Goal: Task Accomplishment & Management: Manage account settings

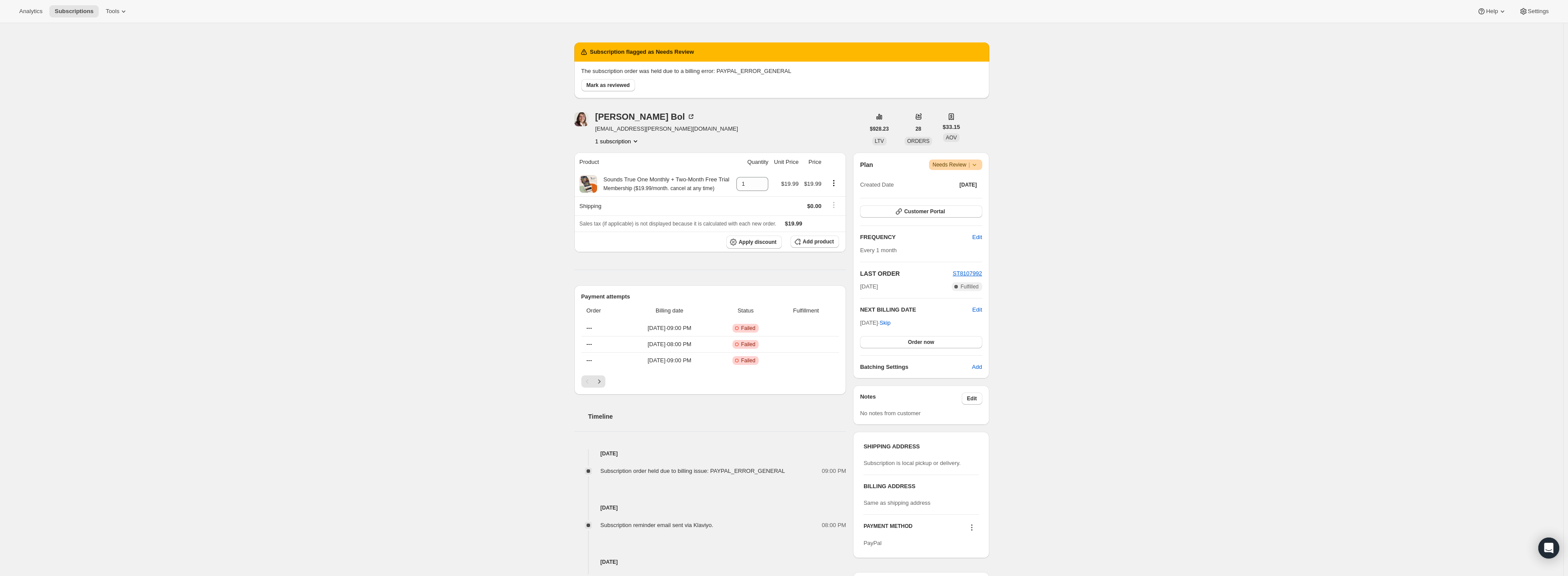
scroll to position [21, 0]
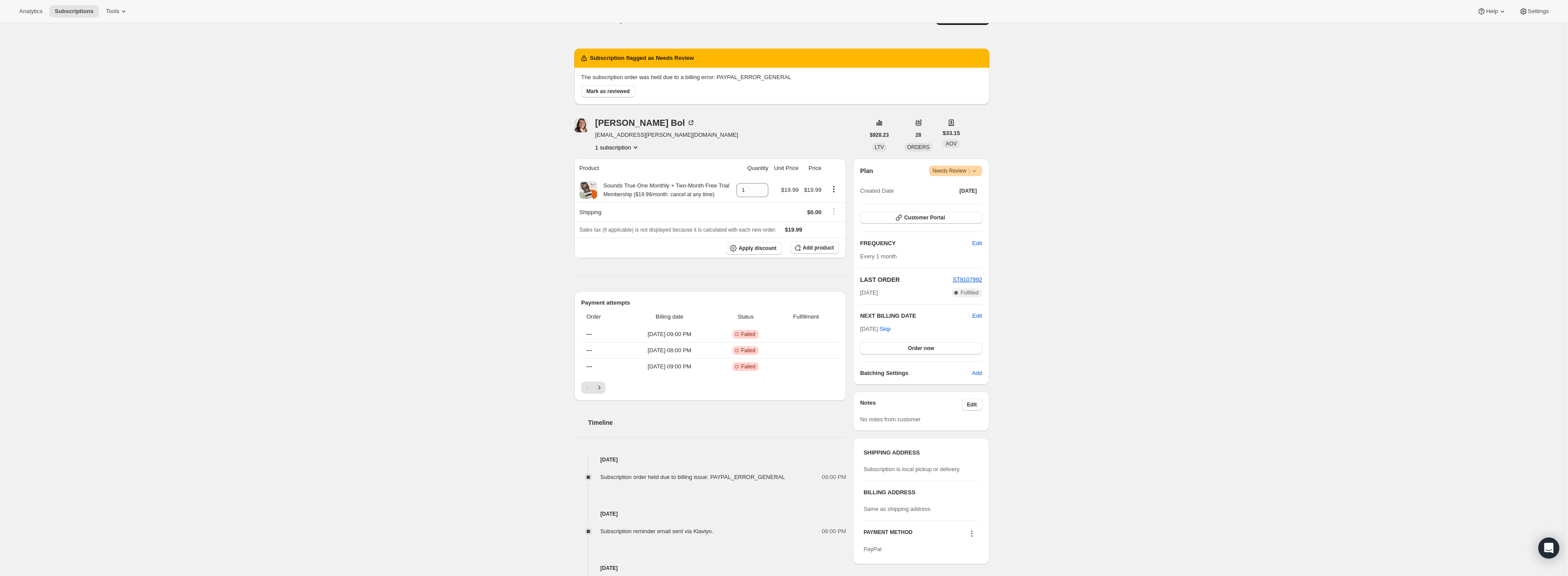
click at [979, 169] on icon at bounding box center [975, 171] width 9 height 9
click at [967, 206] on span "Cancel subscription" at bounding box center [959, 203] width 49 height 7
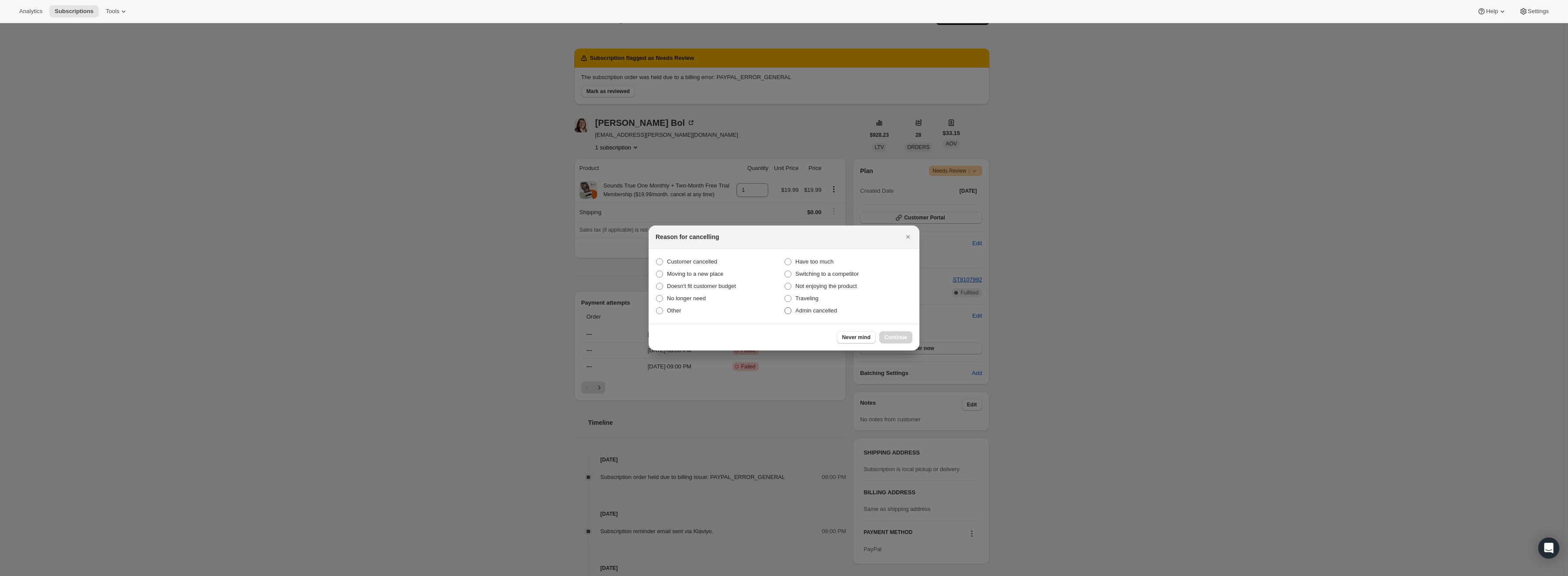
click at [820, 311] on span "Admin cancelled" at bounding box center [816, 310] width 42 height 7
click at [785, 308] on input "Admin cancelled" at bounding box center [785, 307] width 1 height 1
radio input "true"
click at [900, 338] on span "Continue" at bounding box center [896, 337] width 23 height 7
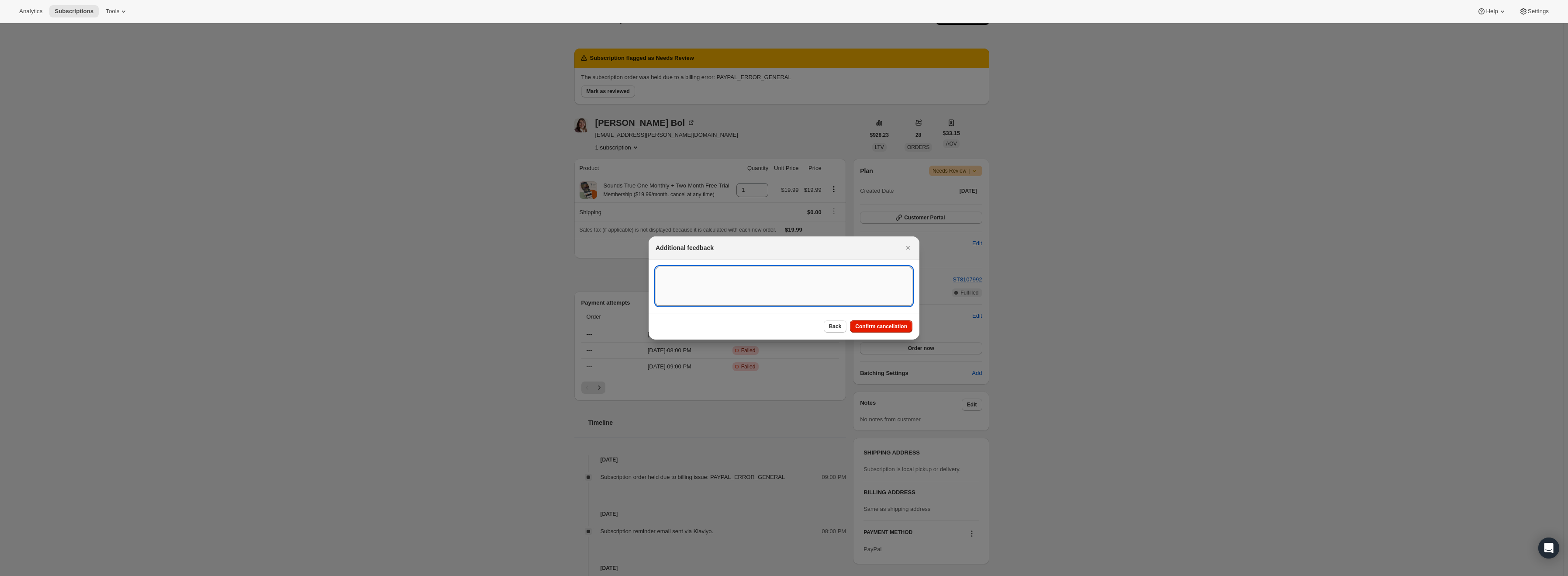
click at [712, 285] on textarea ":r13:" at bounding box center [784, 286] width 257 height 39
type textarea "PayPal Error"
click at [894, 324] on span "Confirm cancellation" at bounding box center [882, 326] width 52 height 7
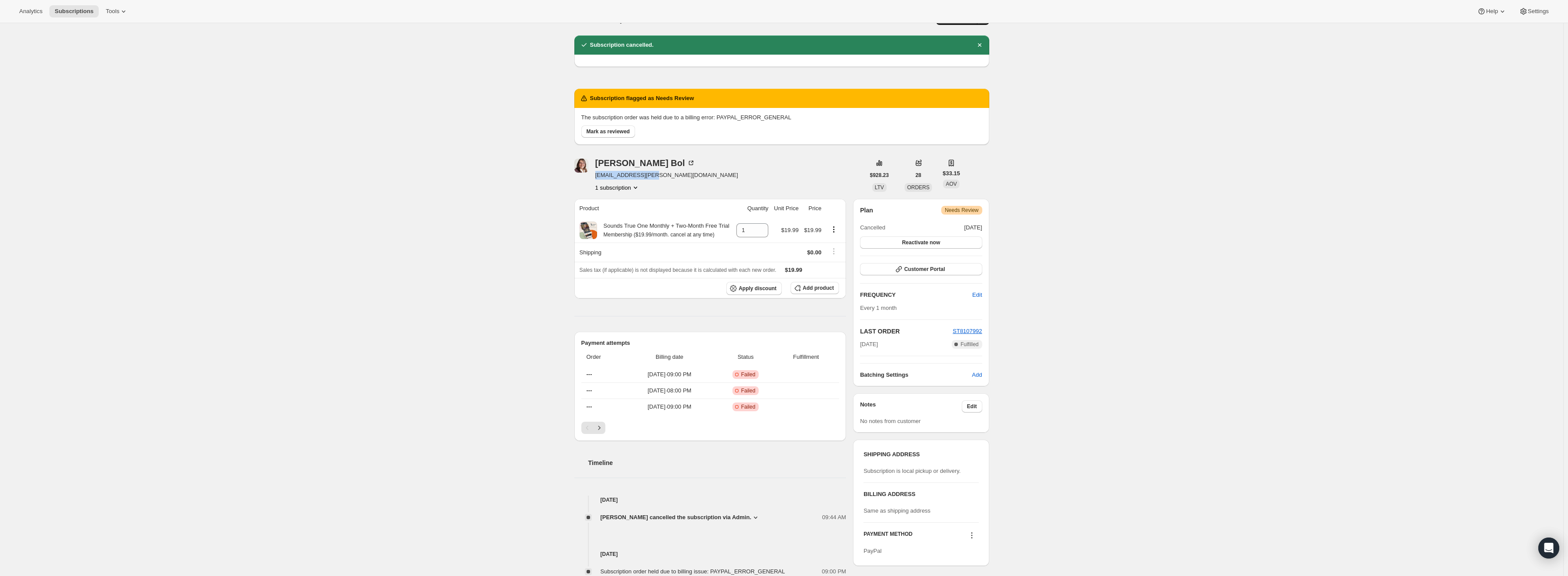
drag, startPoint x: 652, startPoint y: 174, endPoint x: 595, endPoint y: 180, distance: 57.3
click at [595, 180] on div "Anita Bol anitabol@rogers.com 1 subscription" at bounding box center [720, 175] width 290 height 34
copy span "anitabol@rogers.com"
click at [591, 133] on span "Mark as reviewed" at bounding box center [608, 131] width 43 height 7
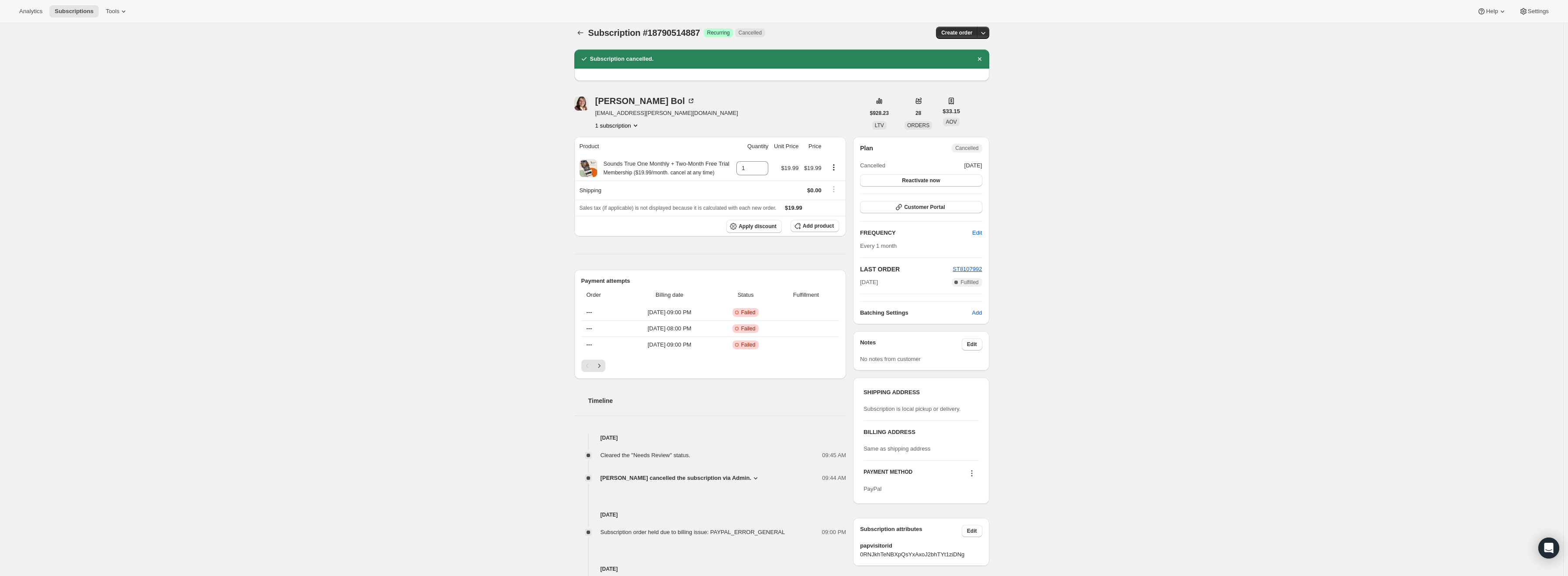
scroll to position [0, 0]
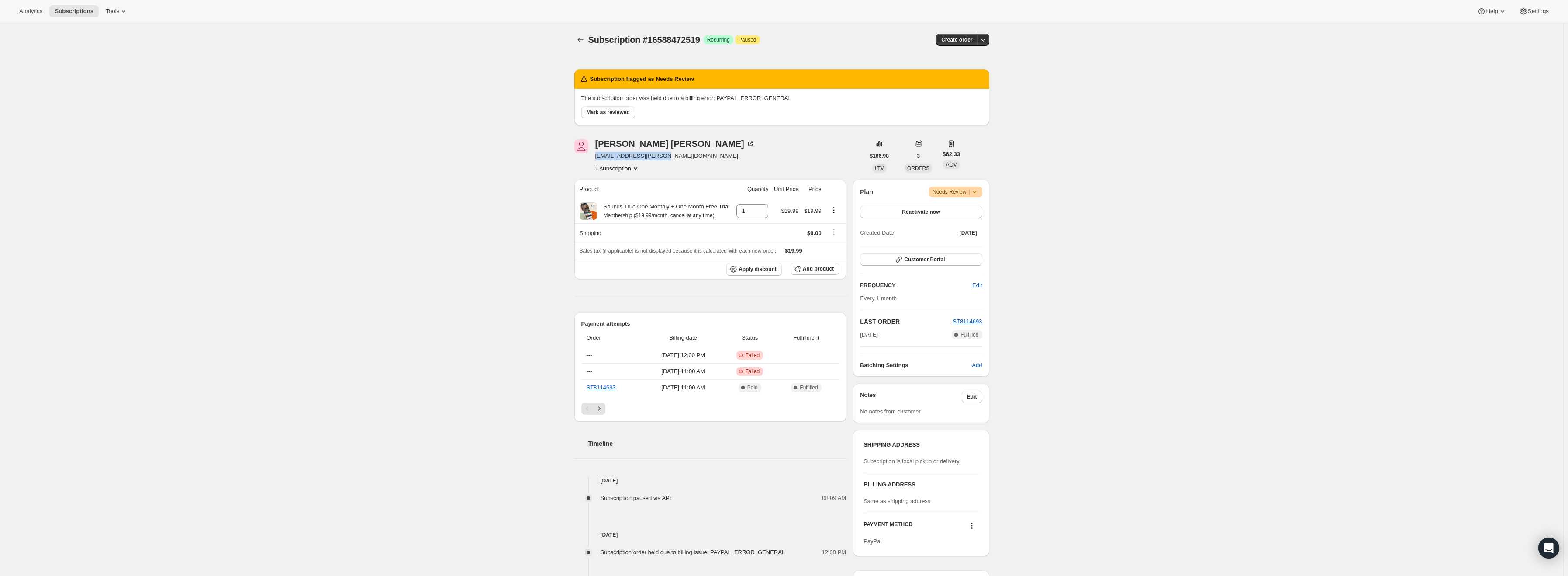
drag, startPoint x: 664, startPoint y: 156, endPoint x: 595, endPoint y: 161, distance: 69.2
click at [594, 161] on div "[PERSON_NAME] [PERSON_NAME][EMAIL_ADDRESS][DOMAIN_NAME] 1 subscription" at bounding box center [720, 156] width 290 height 34
copy span "[EMAIL_ADDRESS][PERSON_NAME][DOMAIN_NAME]"
click at [978, 194] on icon at bounding box center [975, 192] width 9 height 9
click at [1172, 193] on div "Subscription #16588472519. This page is ready Subscription #16588472519 Success…" at bounding box center [782, 398] width 1564 height 750
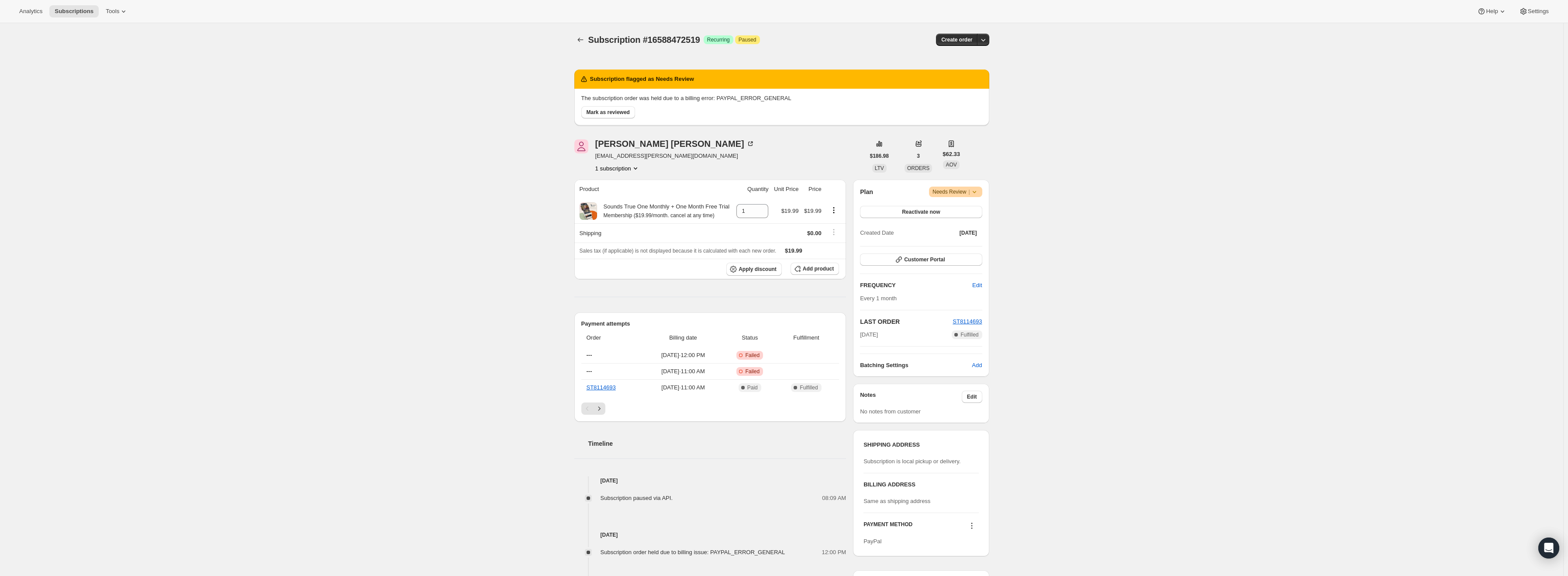
click at [979, 194] on icon at bounding box center [975, 192] width 9 height 9
click at [974, 209] on span "Cancel subscription" at bounding box center [959, 209] width 49 height 7
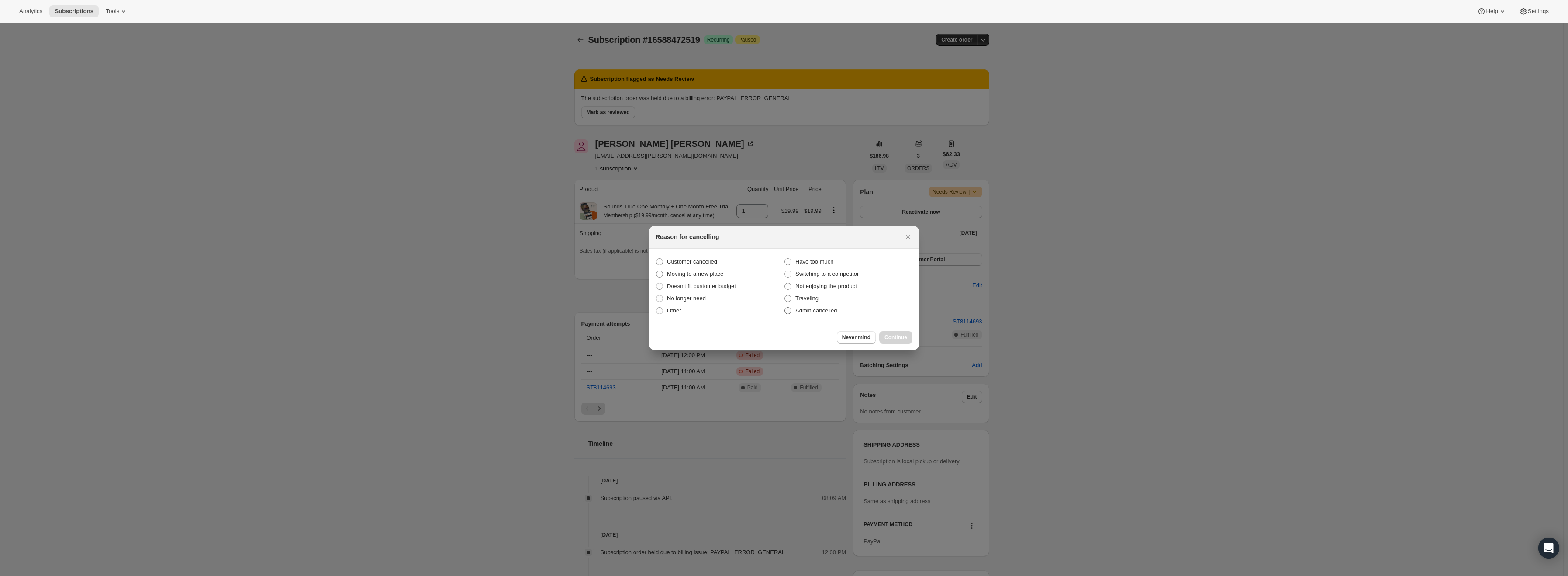
click at [810, 311] on span "Admin cancelled" at bounding box center [816, 310] width 42 height 7
click at [785, 308] on input "Admin cancelled" at bounding box center [785, 307] width 1 height 1
radio input "true"
click at [891, 339] on span "Continue" at bounding box center [896, 337] width 23 height 7
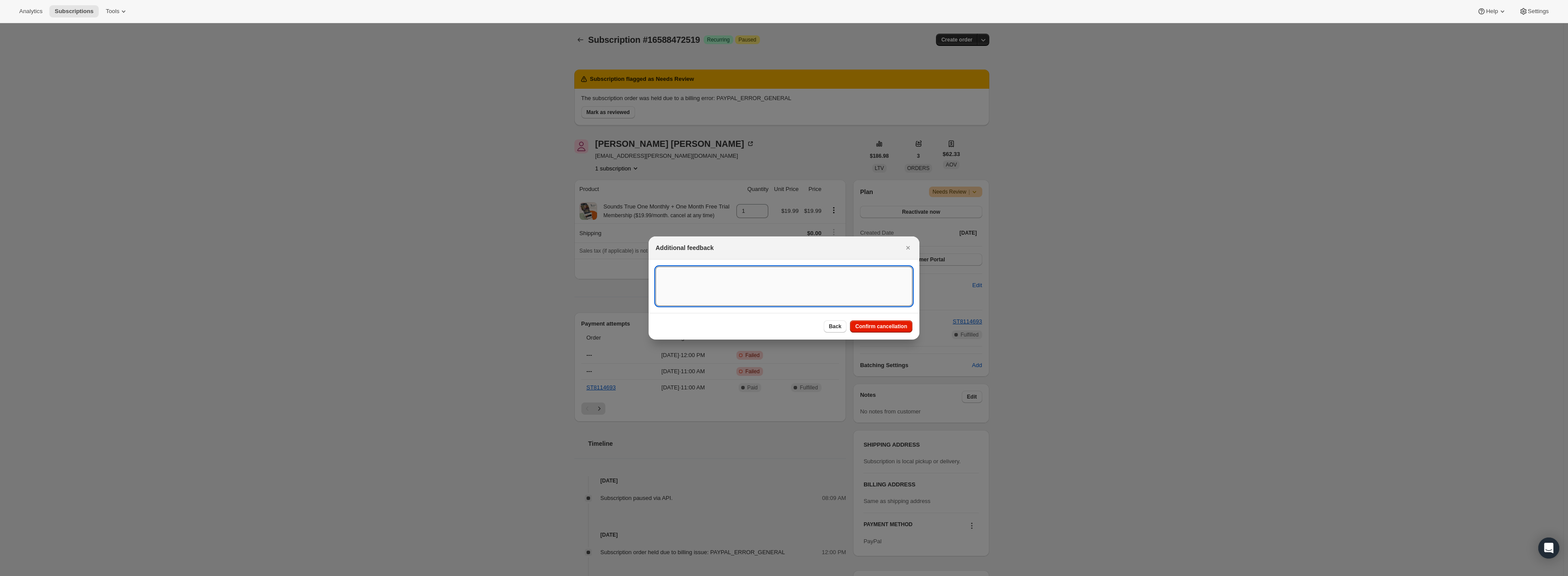
click at [745, 273] on textarea ":r13:" at bounding box center [784, 286] width 257 height 39
type textarea "PayPal Error"
click at [900, 330] on button "Confirm cancellation" at bounding box center [882, 326] width 63 height 12
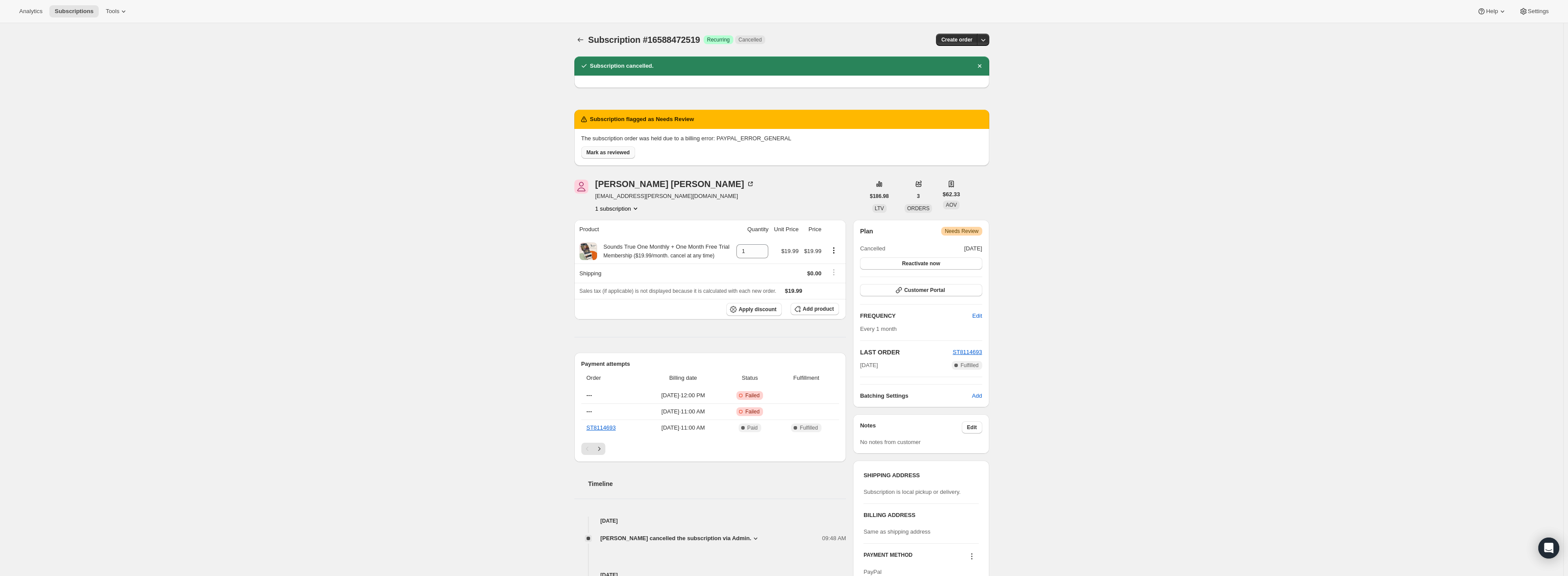
click at [605, 153] on span "Mark as reviewed" at bounding box center [608, 152] width 43 height 7
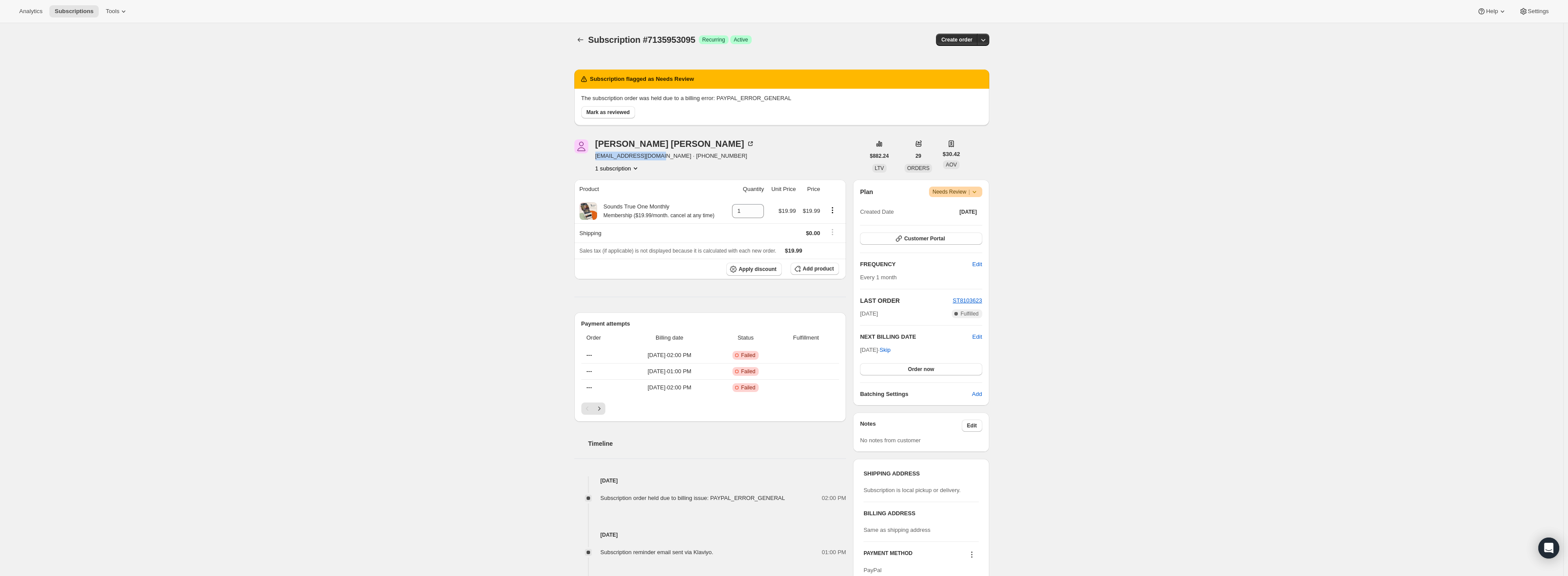
drag, startPoint x: 662, startPoint y: 156, endPoint x: 598, endPoint y: 154, distance: 64.0
click at [598, 154] on span "kcr4harmony@gmail.com · +12158017703" at bounding box center [675, 156] width 159 height 9
copy span "kcr4harmony@gmail.com"
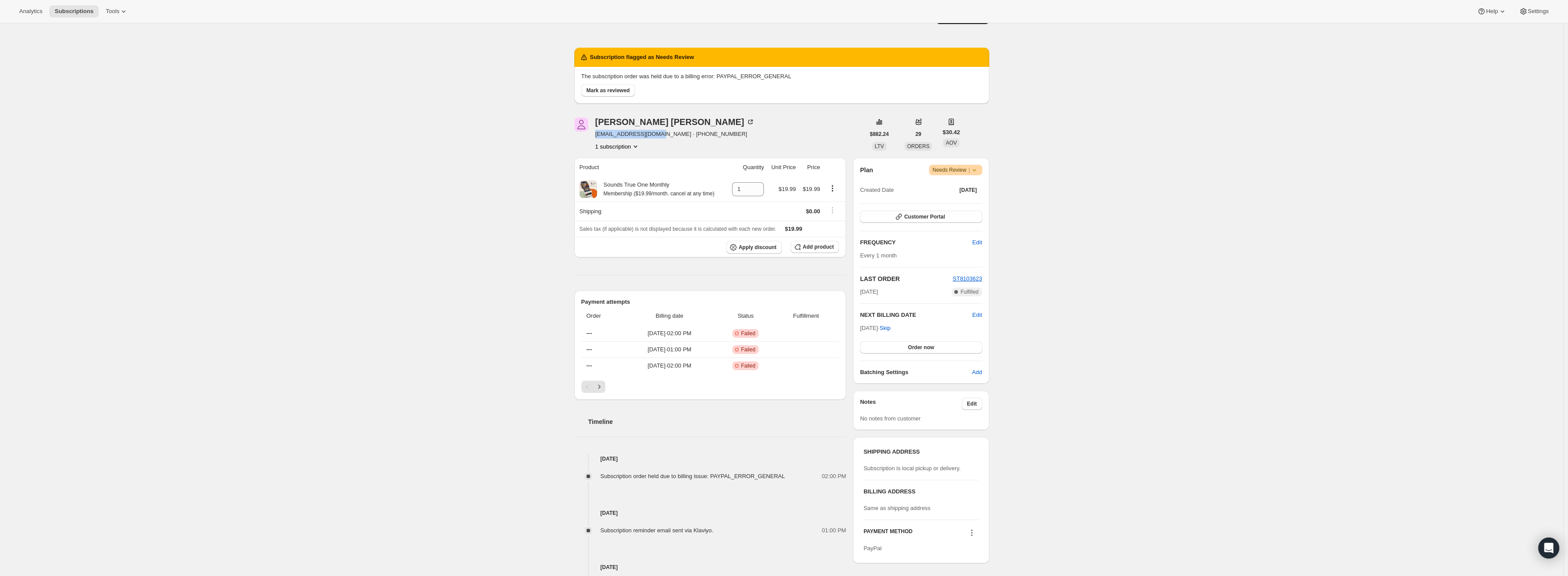
scroll to position [21, 0]
click at [979, 170] on icon at bounding box center [975, 171] width 9 height 9
click at [967, 200] on span "Cancel subscription" at bounding box center [959, 203] width 49 height 7
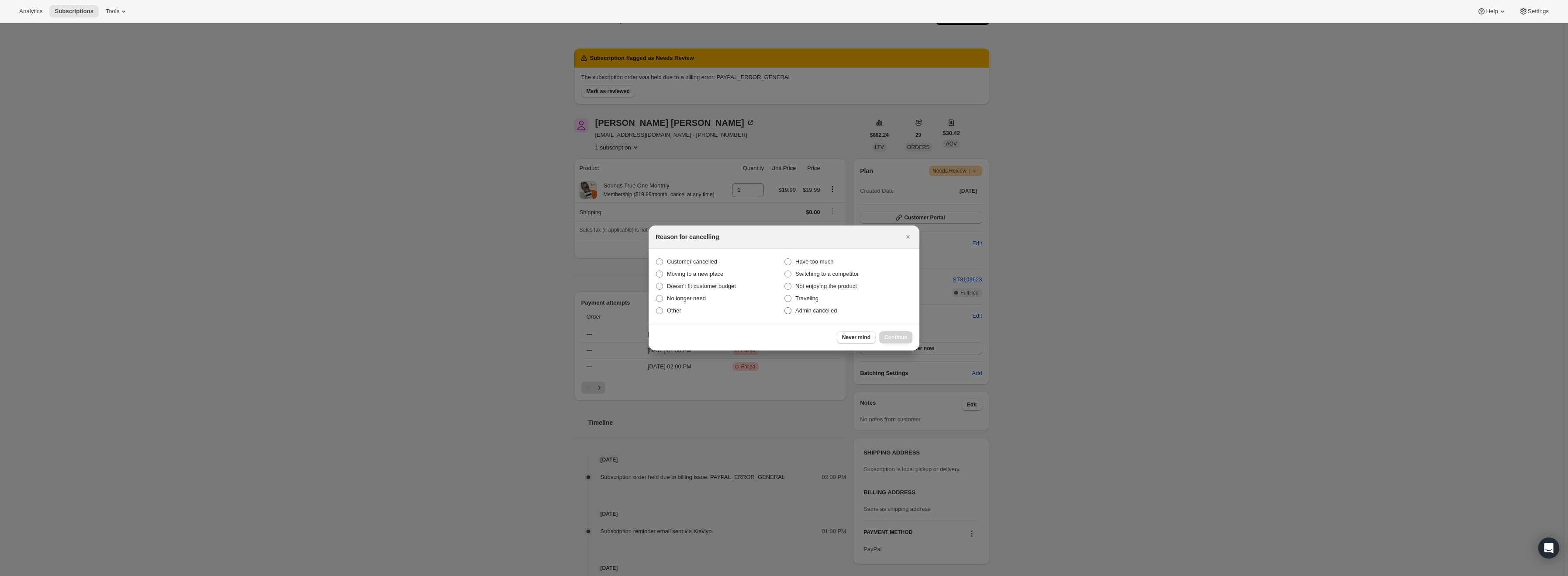
click at [816, 311] on span "Admin cancelled" at bounding box center [816, 310] width 42 height 7
click at [785, 308] on input "Admin cancelled" at bounding box center [785, 307] width 1 height 1
radio input "true"
click at [895, 338] on span "Continue" at bounding box center [896, 337] width 23 height 7
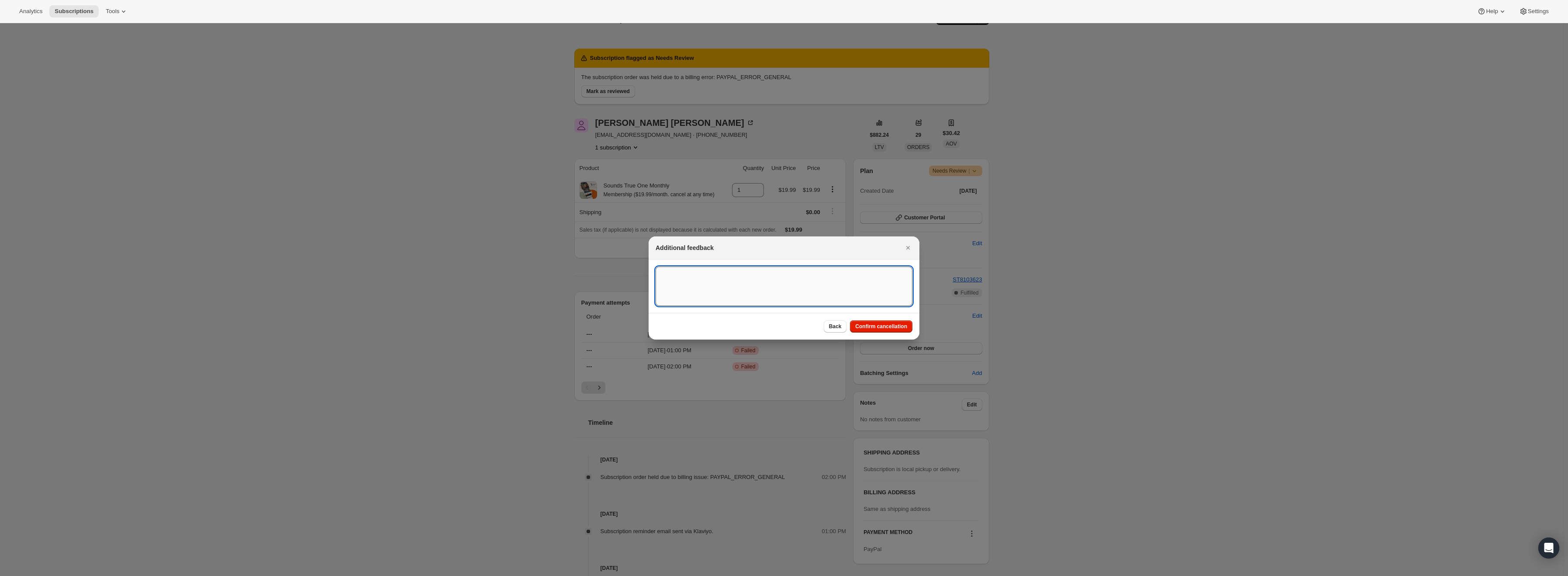
click at [721, 280] on textarea ":r15:" at bounding box center [784, 286] width 257 height 39
type textarea "PayPal Error"
click at [903, 331] on button "Confirm cancellation" at bounding box center [882, 326] width 63 height 12
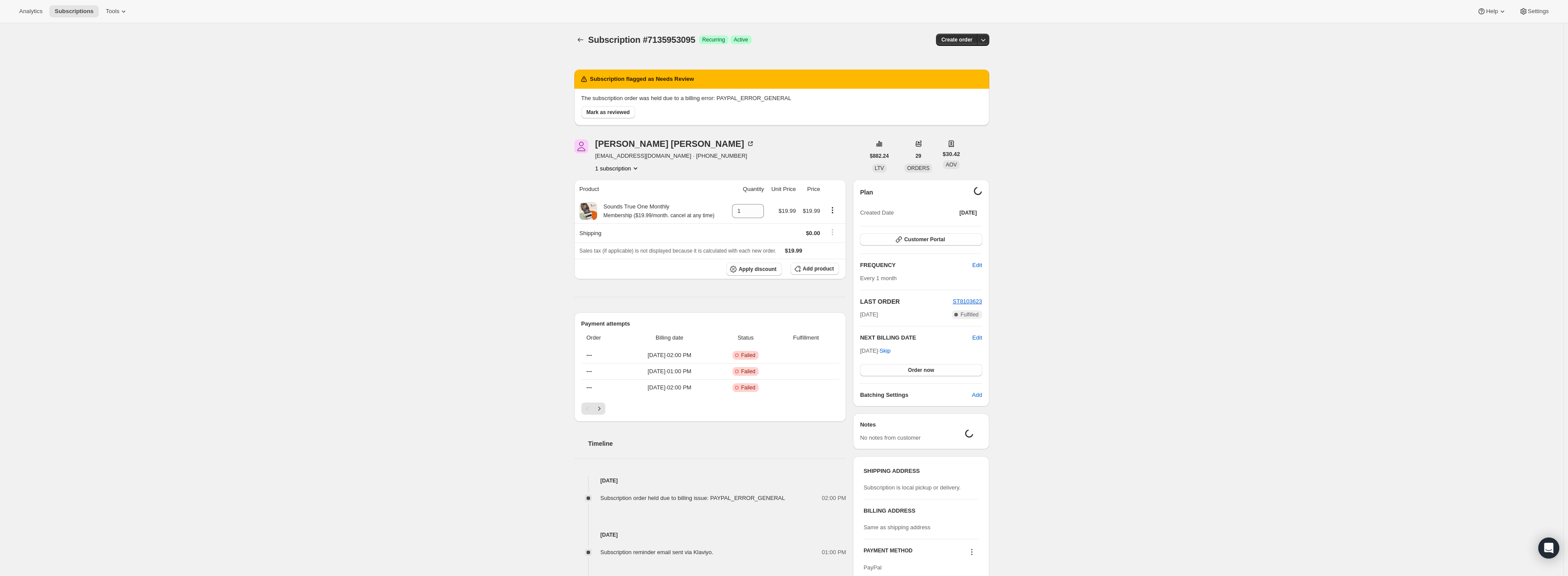
scroll to position [21, 0]
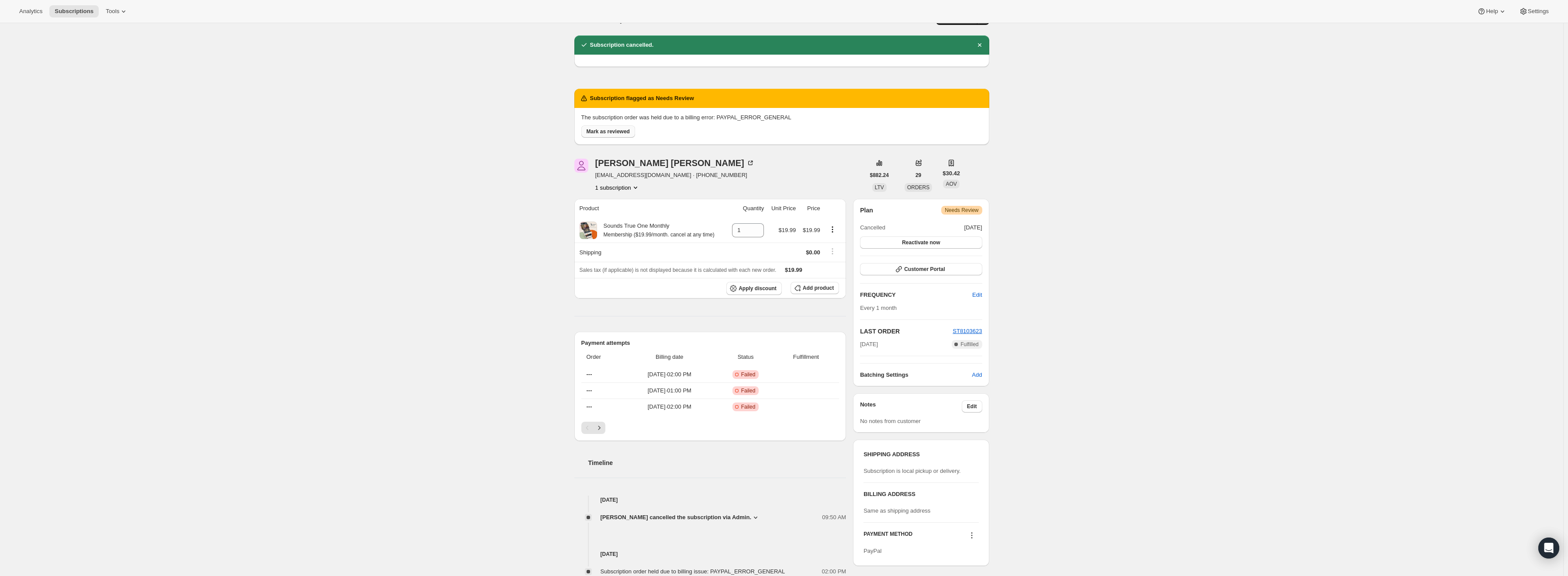
click at [600, 133] on span "Mark as reviewed" at bounding box center [608, 131] width 43 height 7
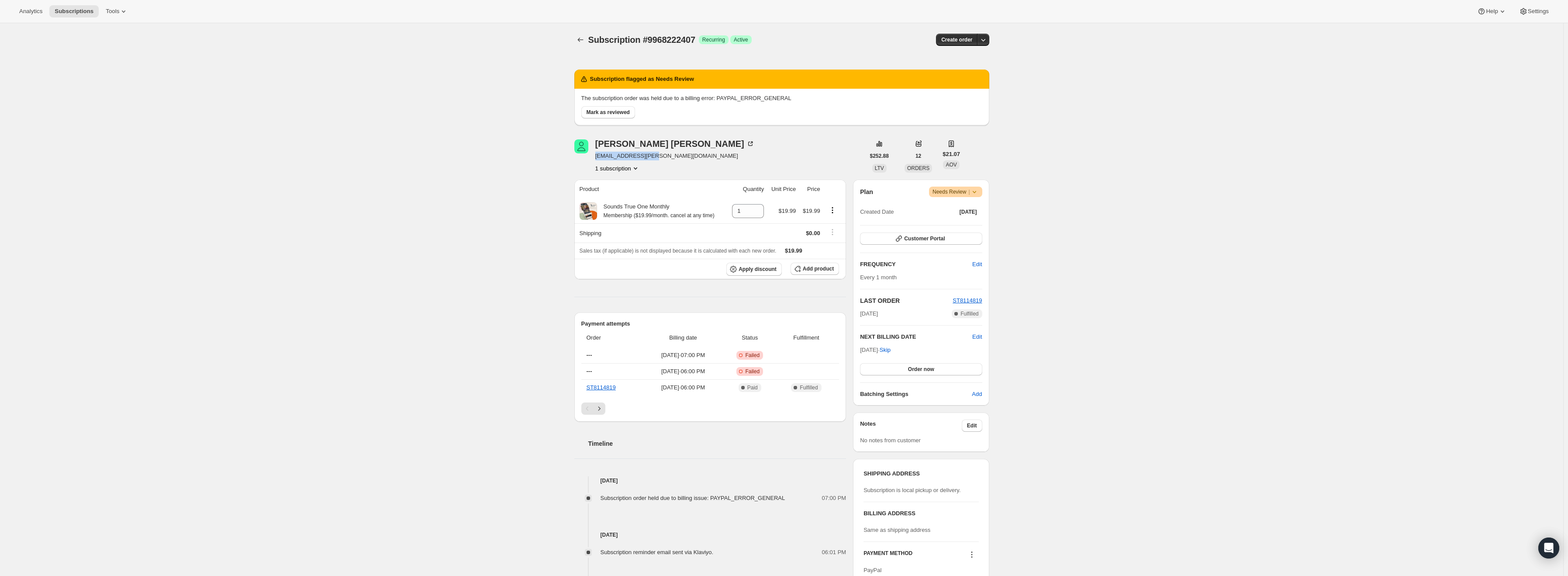
drag, startPoint x: 653, startPoint y: 158, endPoint x: 599, endPoint y: 160, distance: 54.0
click at [598, 160] on div "Bethany Leavitt leavittb@husson.edu 1 subscription" at bounding box center [675, 156] width 159 height 34
copy span "leavittb@husson.edu"
click at [981, 194] on span "Warning Needs Review |" at bounding box center [956, 192] width 54 height 10
click at [968, 221] on span "Cancel subscription" at bounding box center [959, 224] width 49 height 7
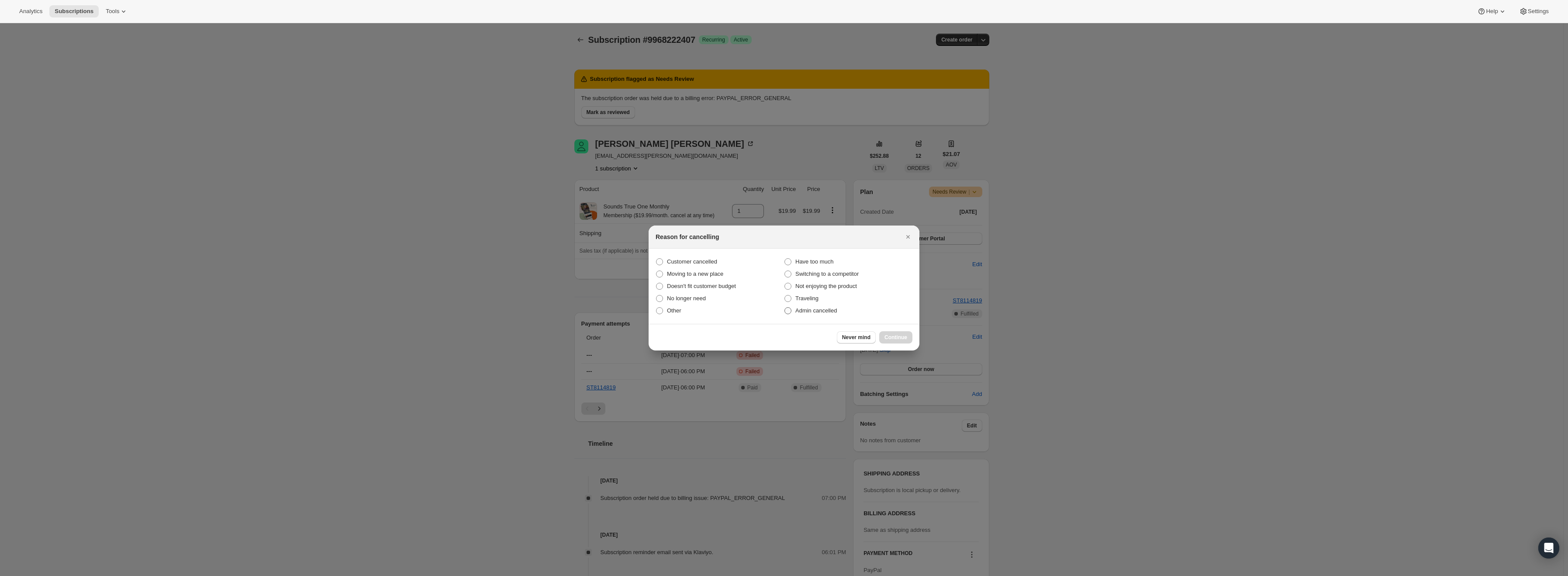
click at [820, 311] on span "Admin cancelled" at bounding box center [816, 310] width 42 height 7
click at [785, 308] on input "Admin cancelled" at bounding box center [785, 307] width 1 height 1
radio input "true"
click at [905, 339] on span "Continue" at bounding box center [896, 337] width 23 height 7
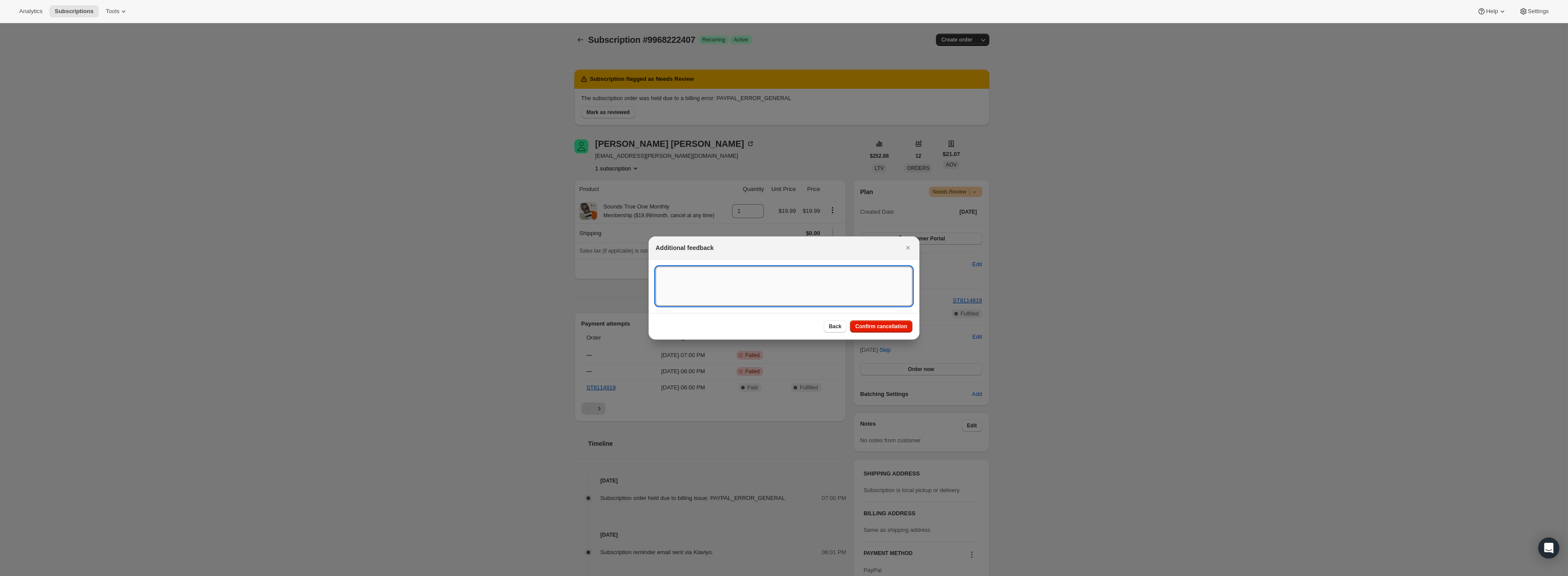
click at [785, 294] on textarea ":r15:" at bounding box center [784, 286] width 257 height 39
type textarea "PayPal Error"
click at [891, 332] on button "Confirm cancellation" at bounding box center [882, 326] width 63 height 12
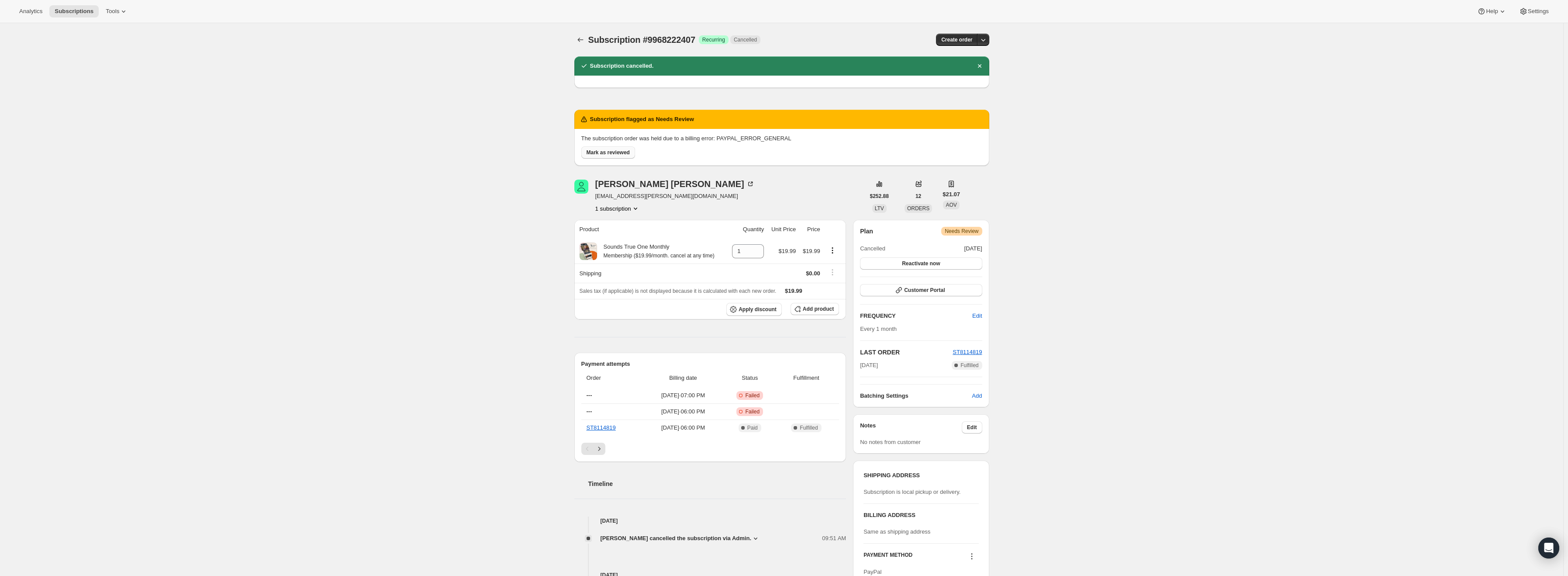
click at [603, 151] on span "Mark as reviewed" at bounding box center [608, 152] width 43 height 7
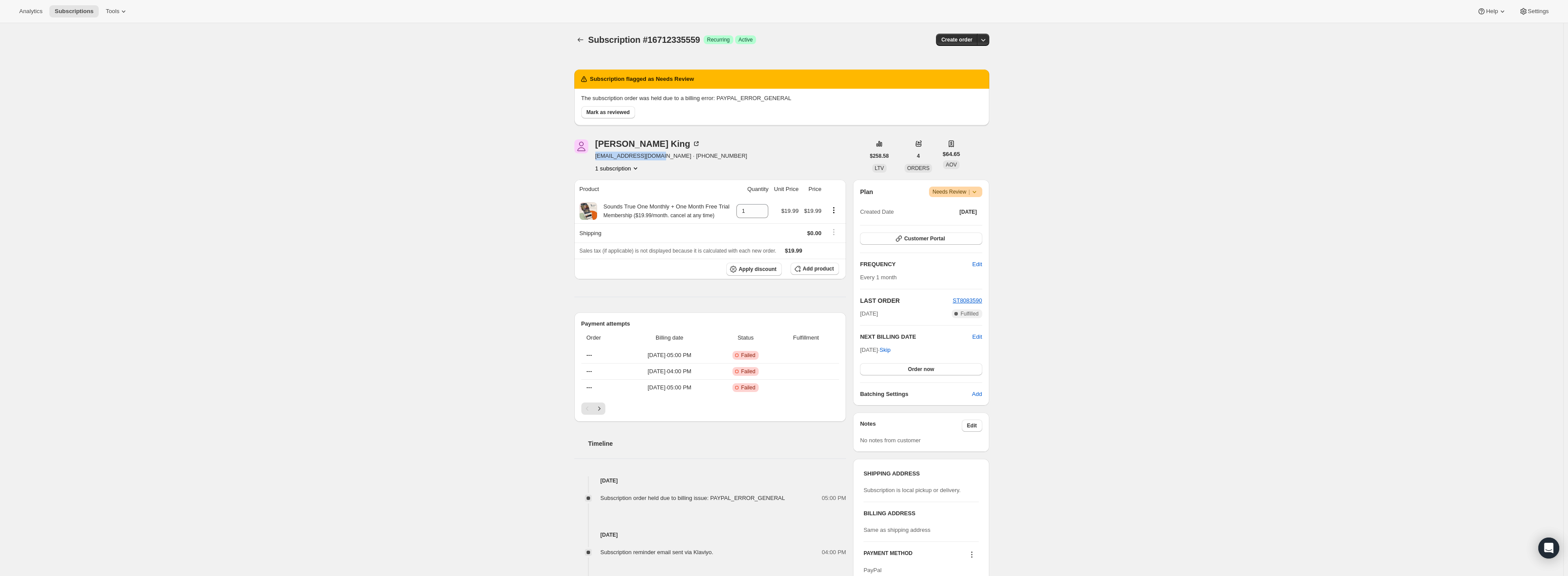
drag, startPoint x: 596, startPoint y: 156, endPoint x: 654, endPoint y: 155, distance: 58.0
click at [654, 155] on div "Kellie King kellie3105@icloud.com · +61474551011 1 subscription" at bounding box center [720, 156] width 290 height 34
copy span "kellie3105@icloud.com"
click at [975, 192] on icon at bounding box center [975, 192] width 9 height 9
click at [959, 223] on span "Cancel subscription" at bounding box center [959, 224] width 49 height 7
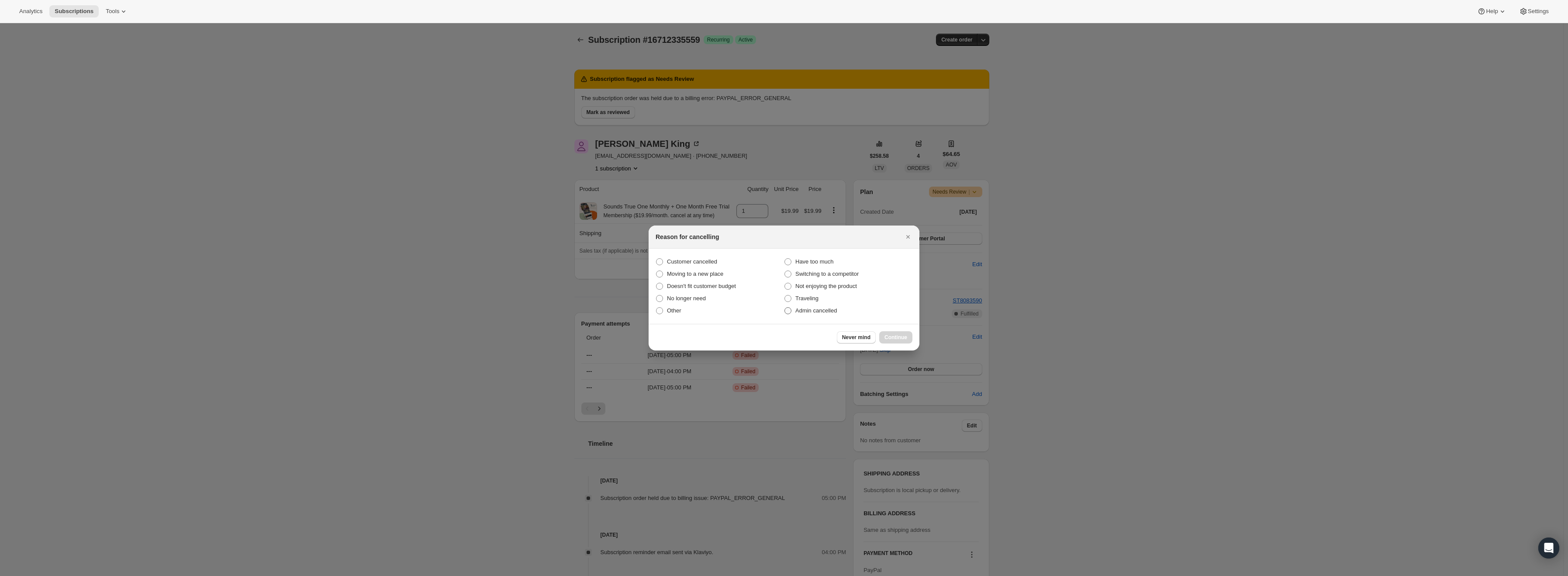
click at [817, 311] on span "Admin cancelled" at bounding box center [816, 310] width 42 height 7
click at [785, 308] on input "Admin cancelled" at bounding box center [785, 307] width 1 height 1
radio input "true"
click at [896, 339] on span "Continue" at bounding box center [896, 337] width 23 height 7
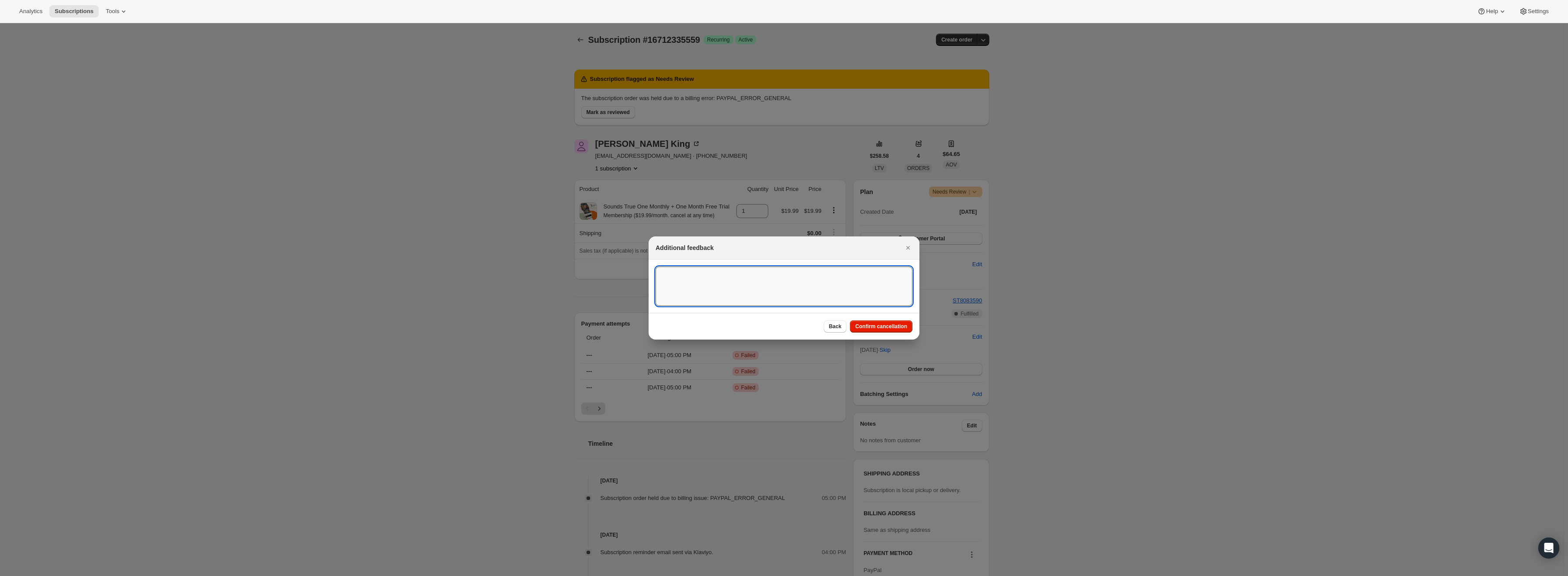
click at [750, 282] on textarea ":r15:" at bounding box center [784, 286] width 257 height 39
type textarea "PayPal Error"
click at [872, 329] on span "Confirm cancellation" at bounding box center [882, 326] width 52 height 7
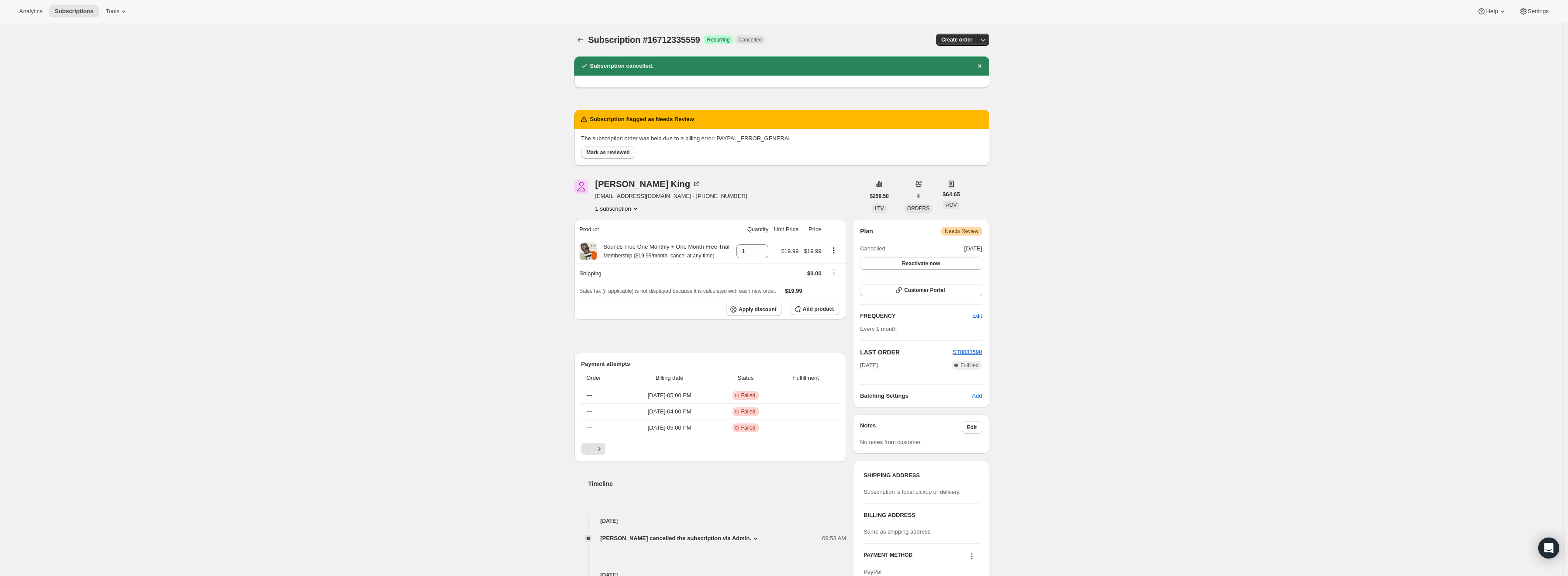
click at [614, 152] on span "Mark as reviewed" at bounding box center [608, 152] width 43 height 7
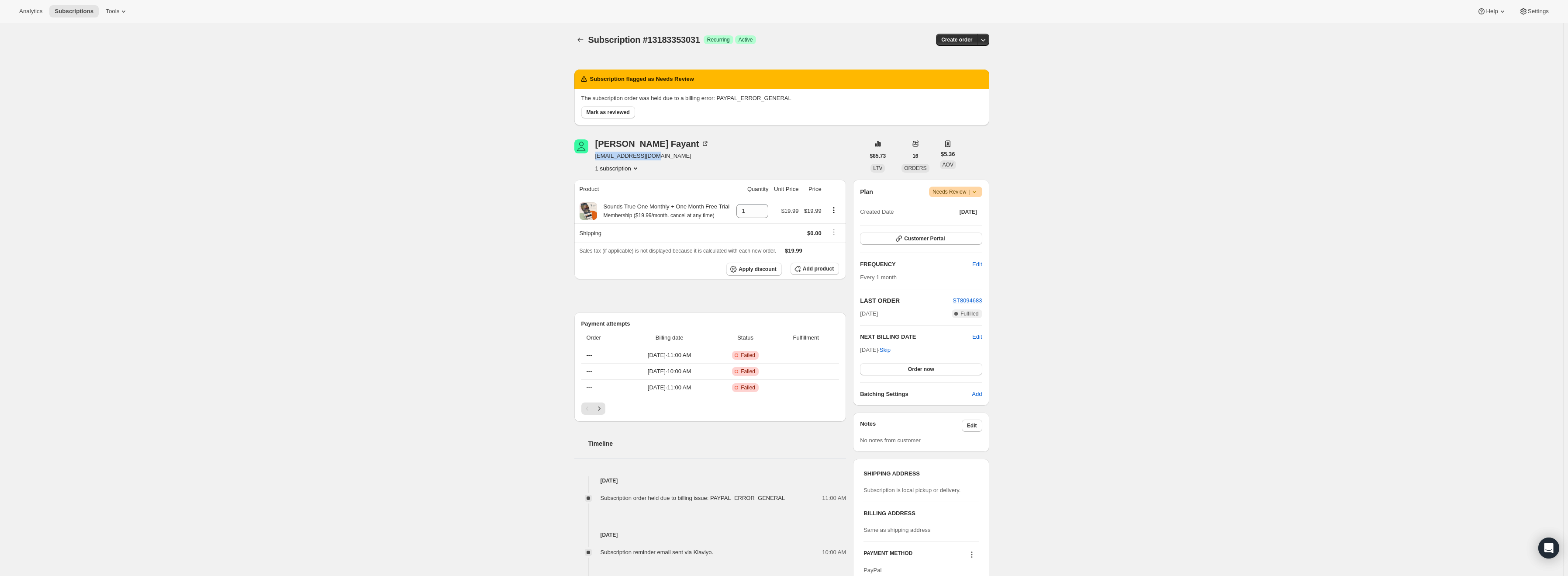
drag, startPoint x: 660, startPoint y: 156, endPoint x: 772, endPoint y: 118, distance: 118.3
click at [596, 155] on div "Barb Fayant kokum67@hotmail.com 1 subscription" at bounding box center [720, 156] width 290 height 34
copy span "kokum67@hotmail.com"
click at [978, 191] on icon at bounding box center [975, 192] width 9 height 9
click at [1159, 248] on div "Subscription #13183353031. This page is ready Subscription #13183353031 Success…" at bounding box center [782, 398] width 1564 height 750
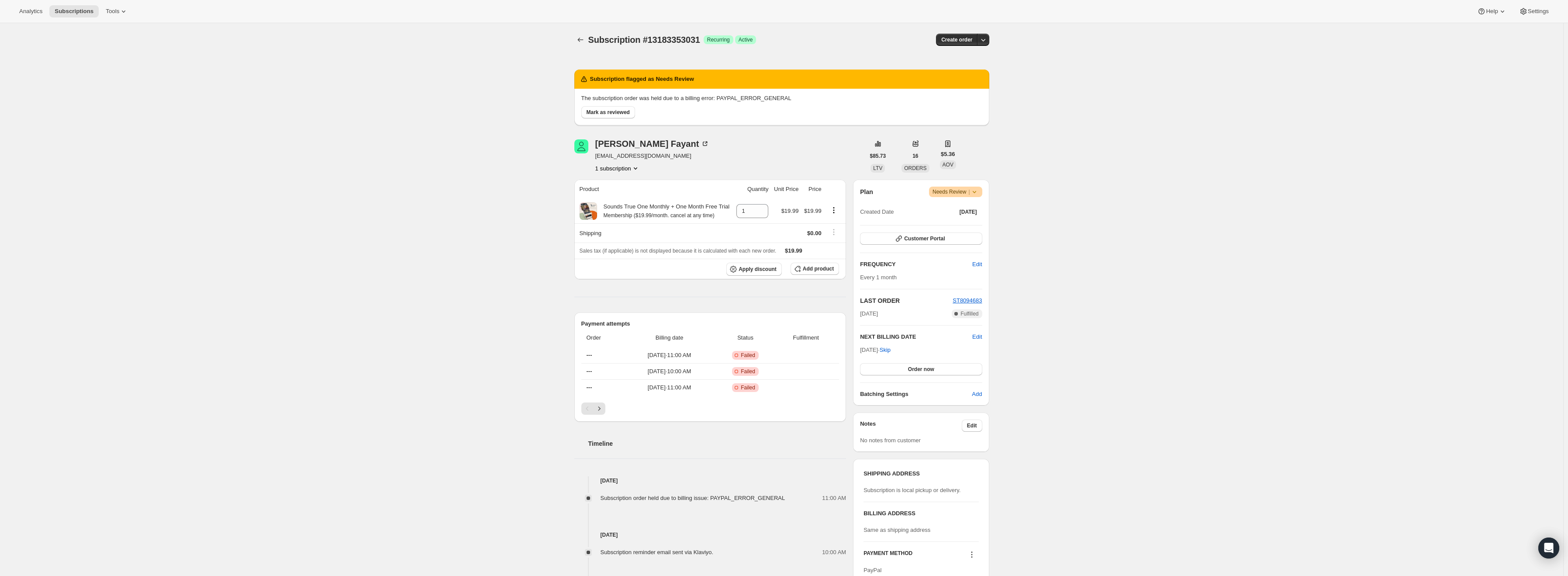
click at [979, 192] on icon at bounding box center [975, 192] width 9 height 9
click at [970, 221] on span "Cancel subscription" at bounding box center [959, 224] width 49 height 7
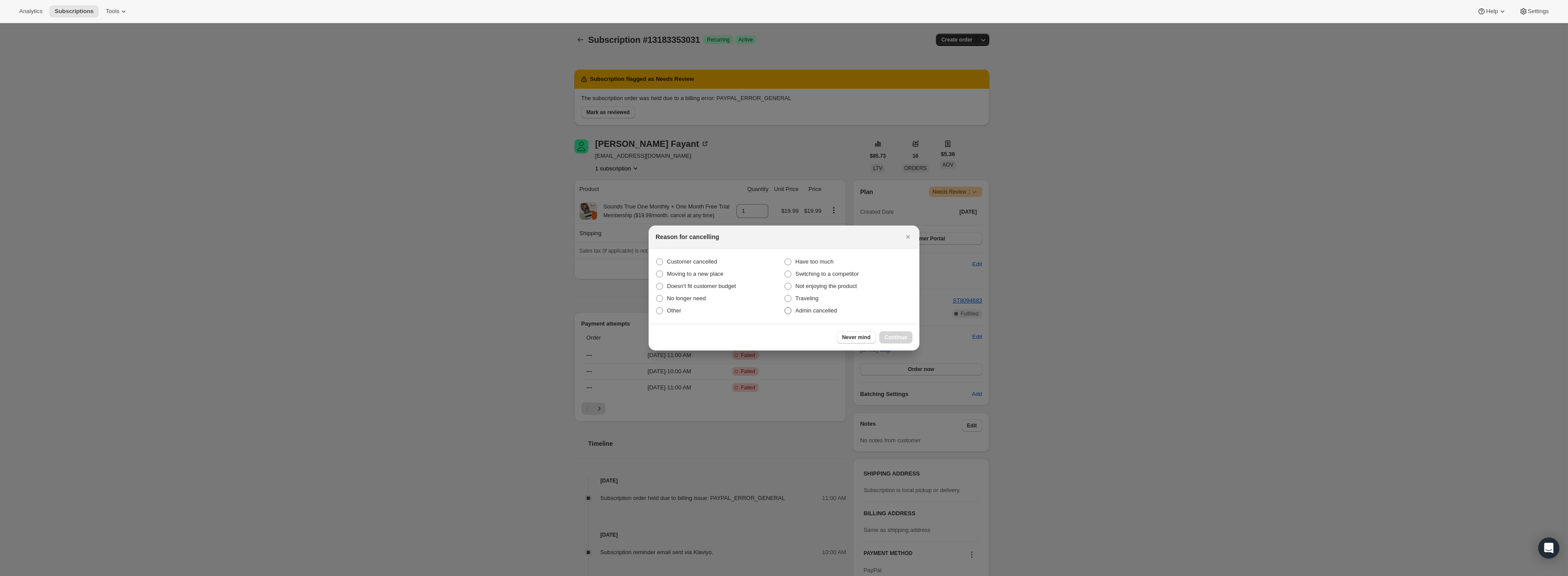
click at [820, 309] on span "Admin cancelled" at bounding box center [816, 310] width 42 height 7
click at [785, 308] on input "Admin cancelled" at bounding box center [785, 307] width 1 height 1
radio input "true"
click at [900, 332] on button "Continue" at bounding box center [896, 338] width 34 height 12
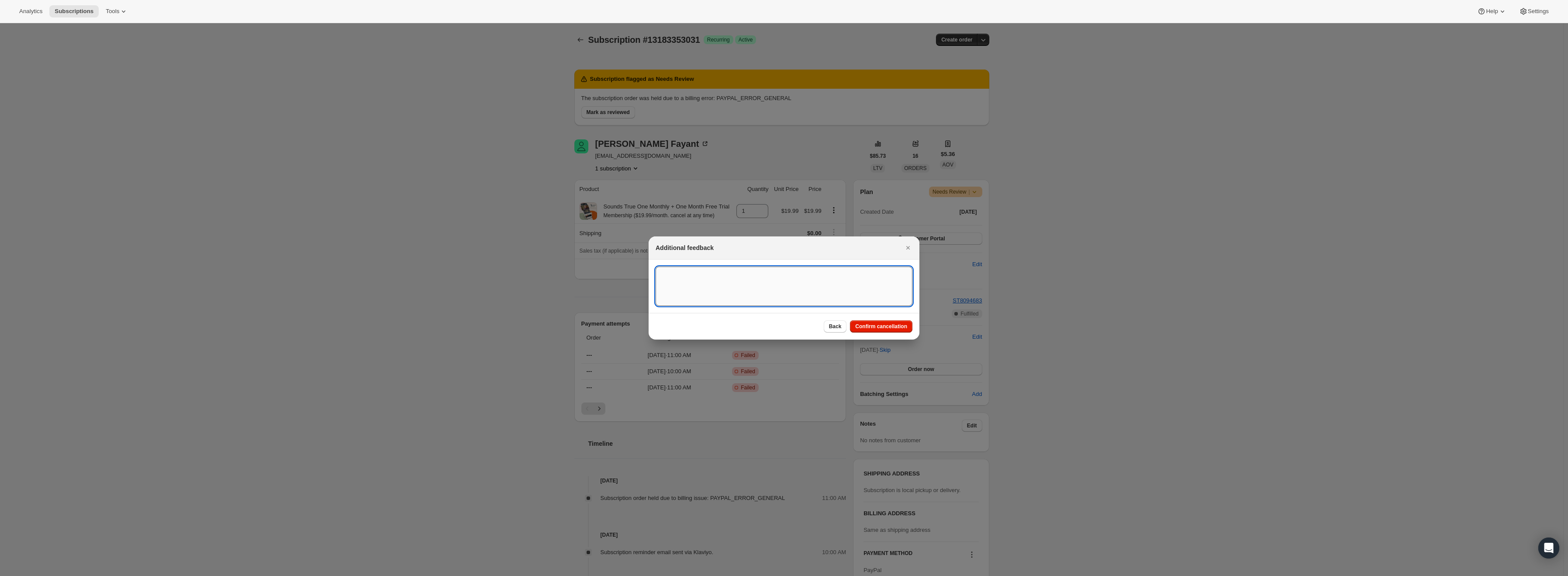
click at [747, 284] on textarea ":r15:" at bounding box center [784, 286] width 257 height 39
type textarea "PayPal Error"
click at [893, 331] on button "Confirm cancellation" at bounding box center [882, 326] width 63 height 12
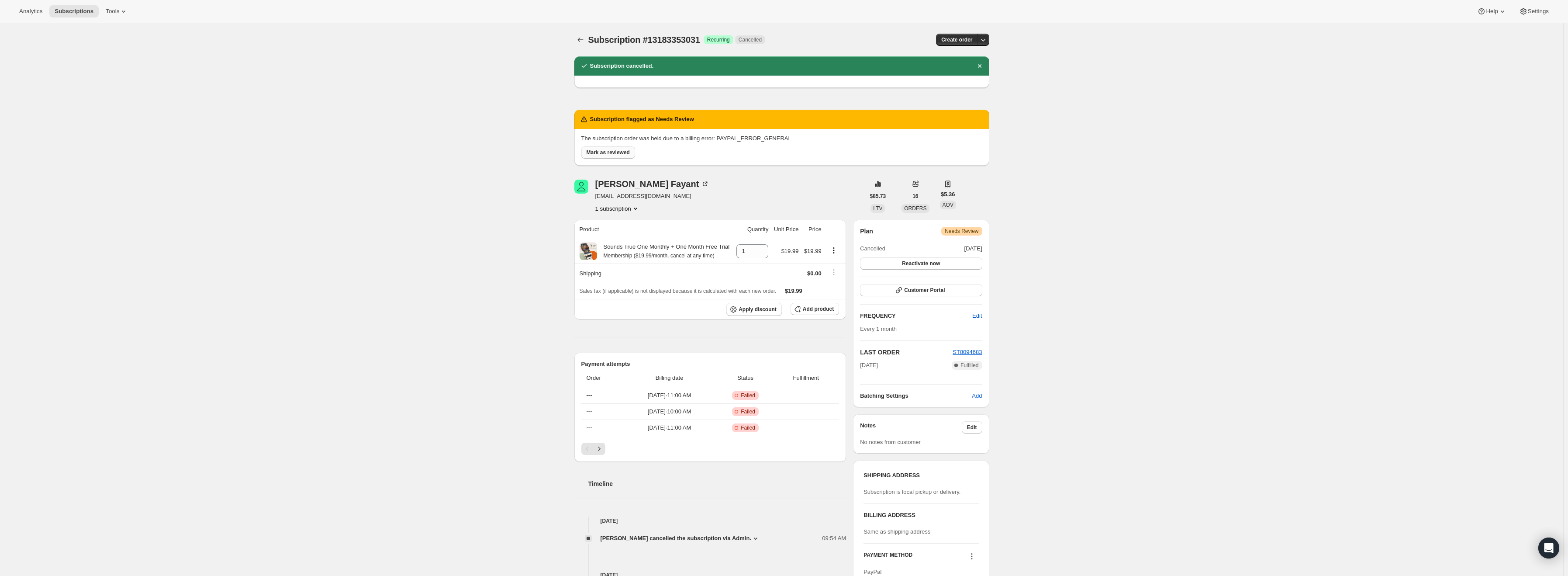
click at [606, 151] on span "Mark as reviewed" at bounding box center [608, 152] width 43 height 7
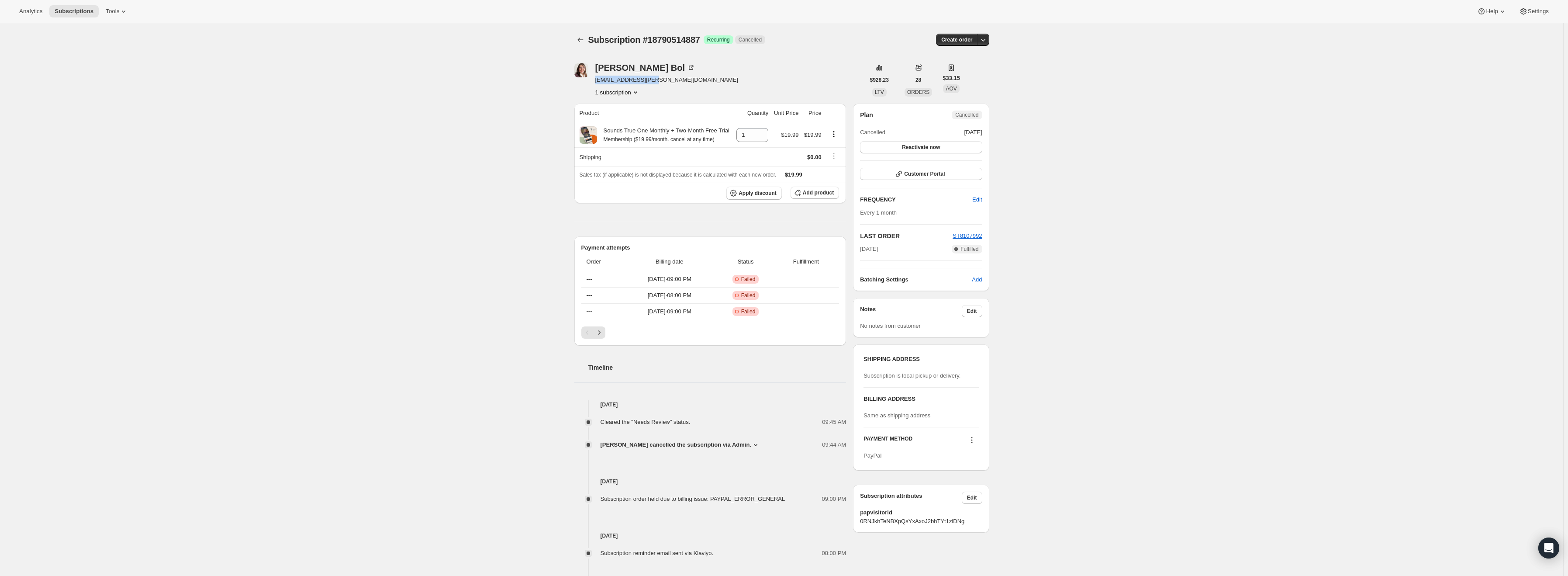
drag, startPoint x: 626, startPoint y: 82, endPoint x: 599, endPoint y: 83, distance: 27.0
click at [598, 81] on span "[EMAIL_ADDRESS][PERSON_NAME][DOMAIN_NAME]" at bounding box center [667, 80] width 143 height 9
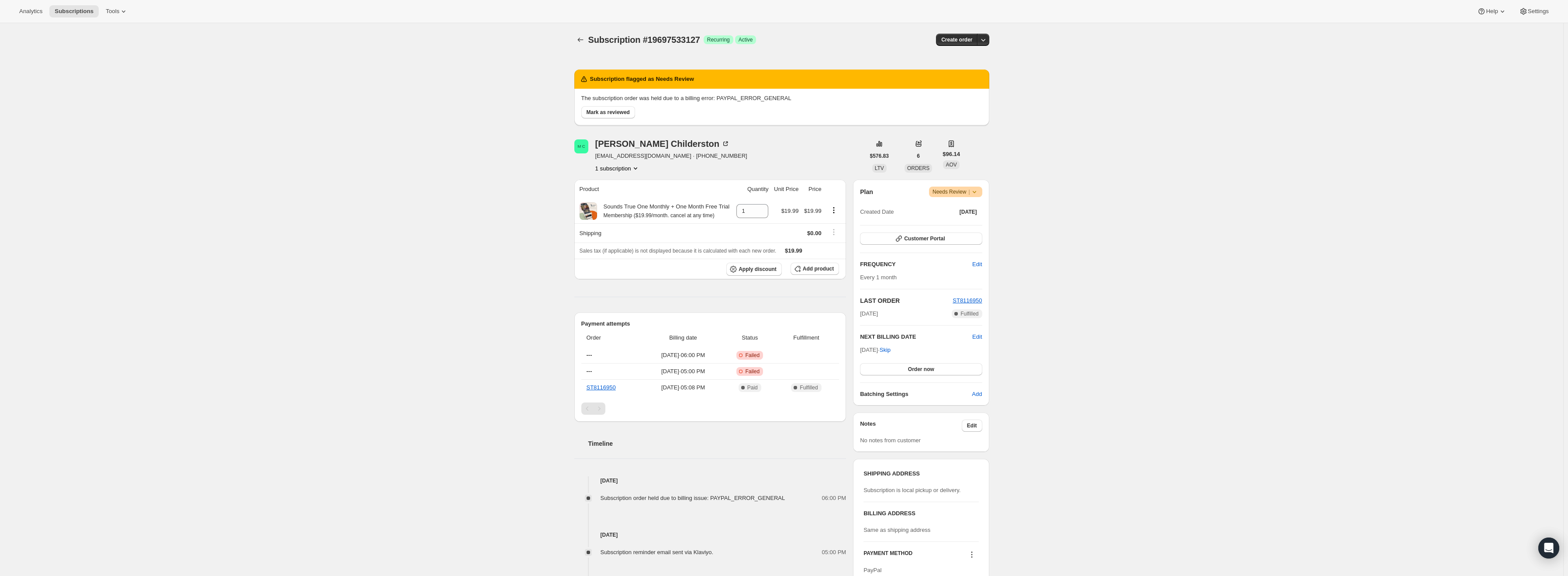
click at [978, 192] on icon at bounding box center [975, 192] width 9 height 9
click at [1210, 232] on div "Subscription #19697533127. This page is ready Subscription #19697533127 Success…" at bounding box center [782, 344] width 1564 height 642
click at [978, 194] on icon at bounding box center [975, 192] width 9 height 9
click at [969, 222] on span "Cancel subscription" at bounding box center [959, 224] width 49 height 7
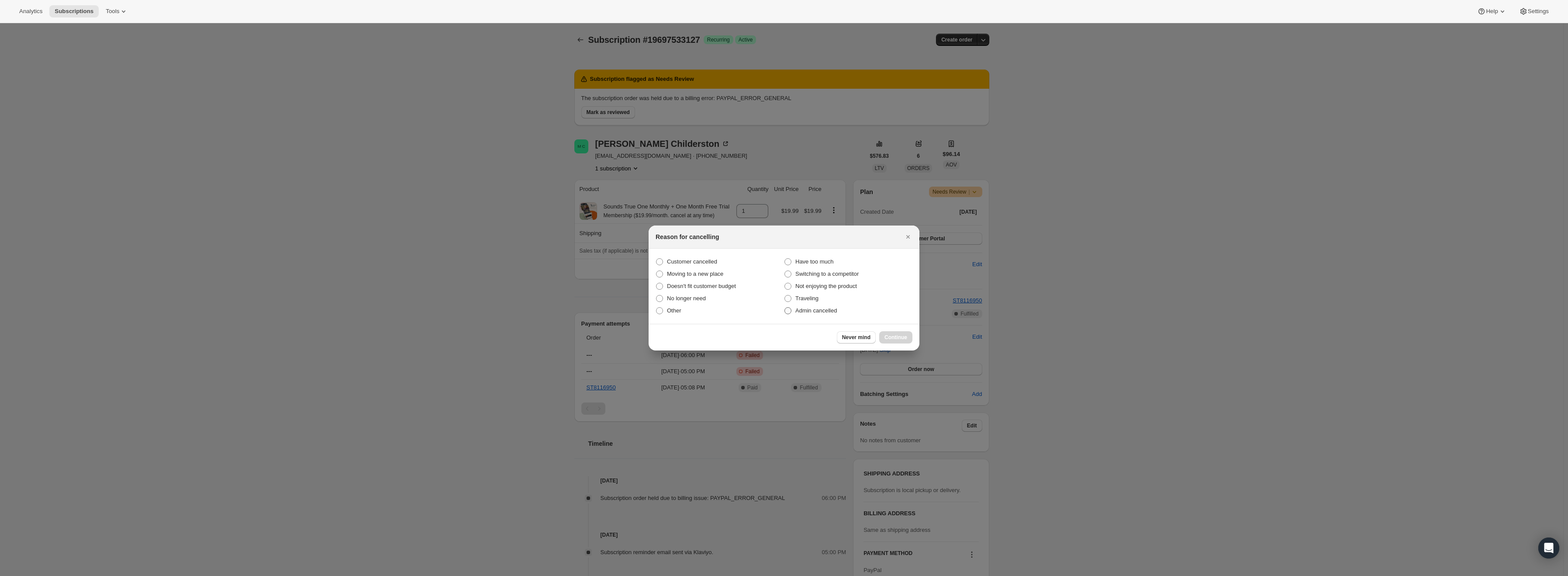
click at [806, 311] on span "Admin cancelled" at bounding box center [816, 310] width 42 height 7
click at [785, 308] on input "Admin cancelled" at bounding box center [785, 307] width 1 height 1
radio input "true"
drag, startPoint x: 899, startPoint y: 341, endPoint x: 899, endPoint y: 346, distance: 5.0
click at [899, 341] on button "Continue" at bounding box center [896, 338] width 34 height 12
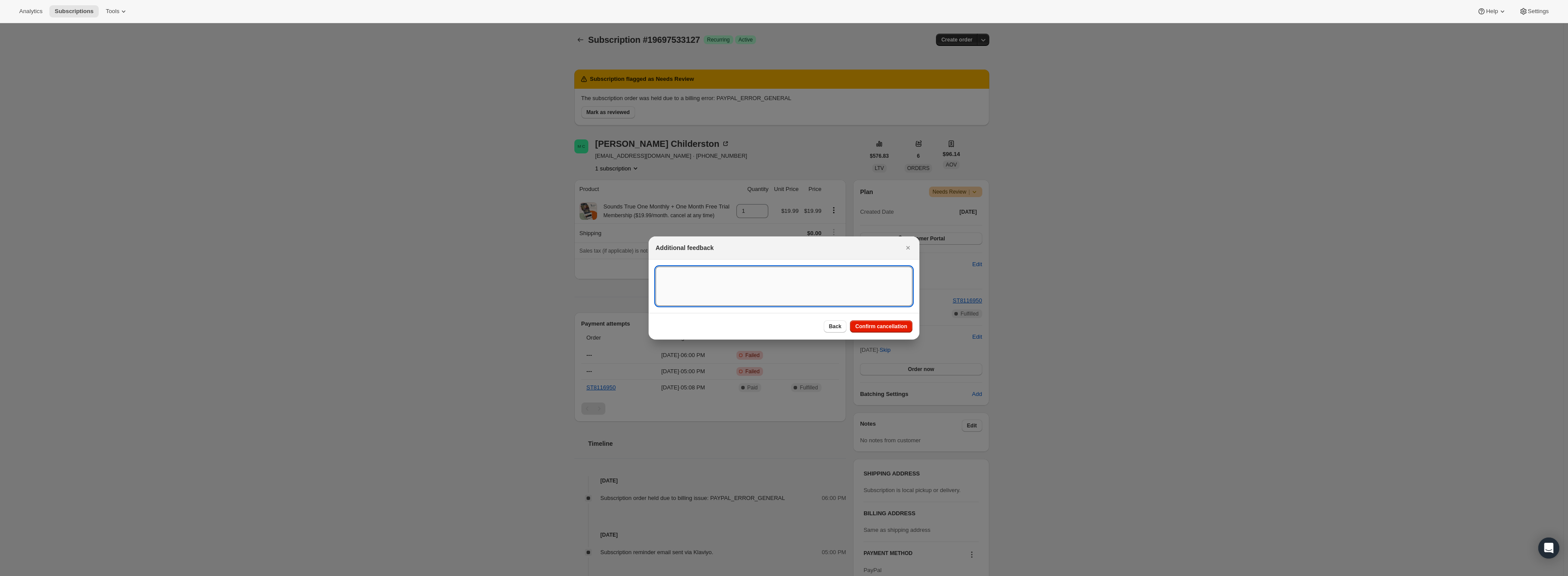
click at [749, 294] on textarea ":r15:" at bounding box center [784, 286] width 257 height 39
type textarea "PayPal Error"
click at [898, 328] on span "Confirm cancellation" at bounding box center [882, 326] width 52 height 7
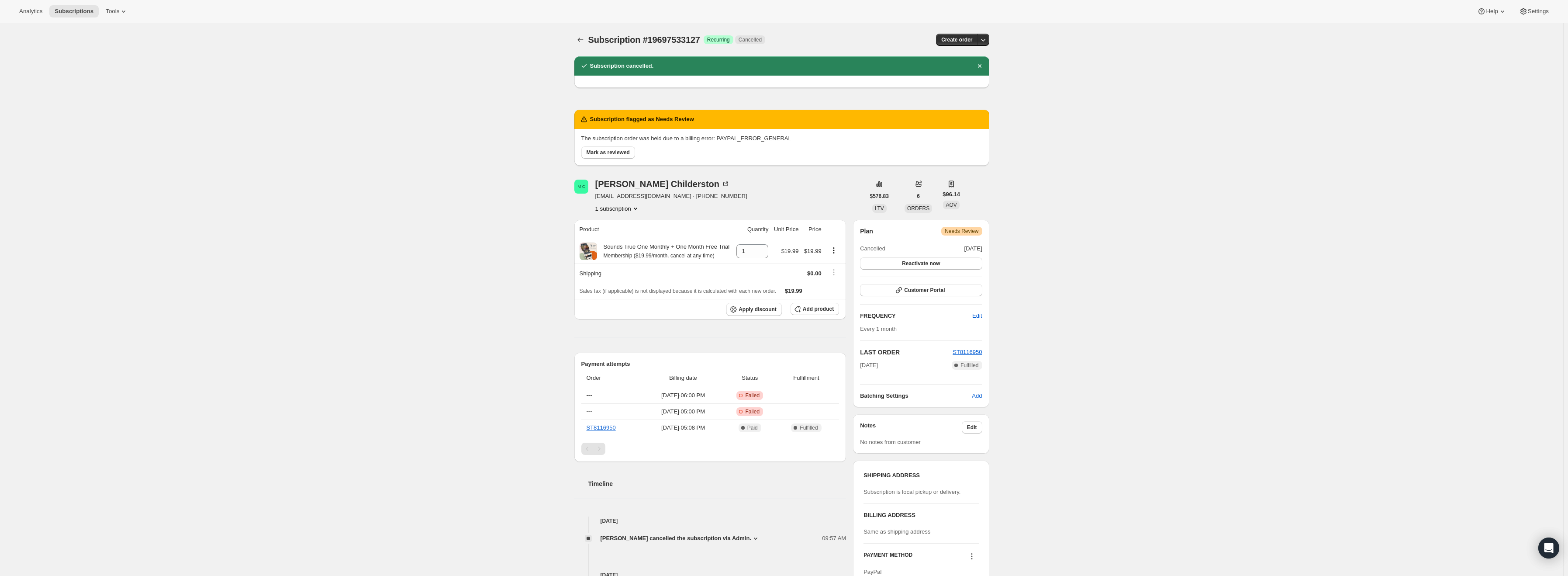
click at [1147, 212] on div "Subscription #19697533127. This page is ready Subscription #19697533127 Success…" at bounding box center [782, 377] width 1564 height 709
click at [969, 233] on span "Needs Review" at bounding box center [961, 231] width 34 height 7
drag, startPoint x: 681, startPoint y: 197, endPoint x: 599, endPoint y: 200, distance: 82.1
click at [599, 200] on span "marylynnchilderston@gmail.com · +15712168118" at bounding box center [672, 197] width 152 height 9
copy span "marylynnchilderston@gmail.com"
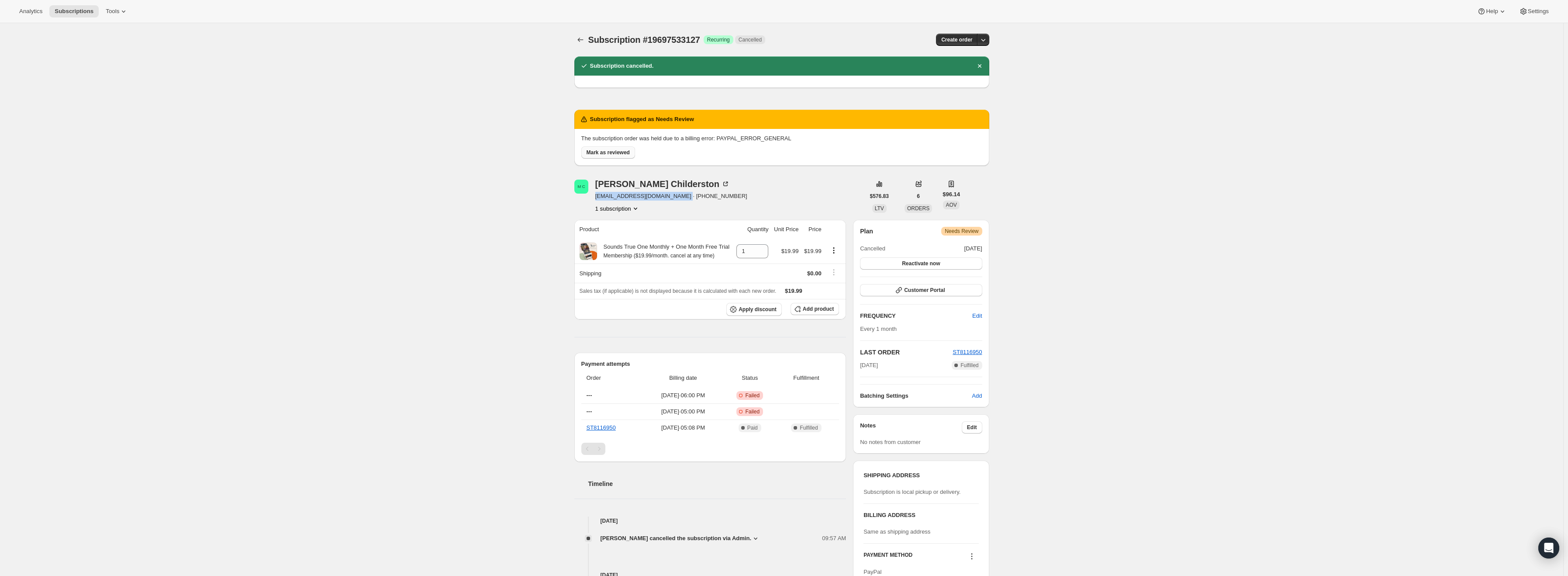
click at [601, 156] on span "Mark as reviewed" at bounding box center [608, 152] width 43 height 7
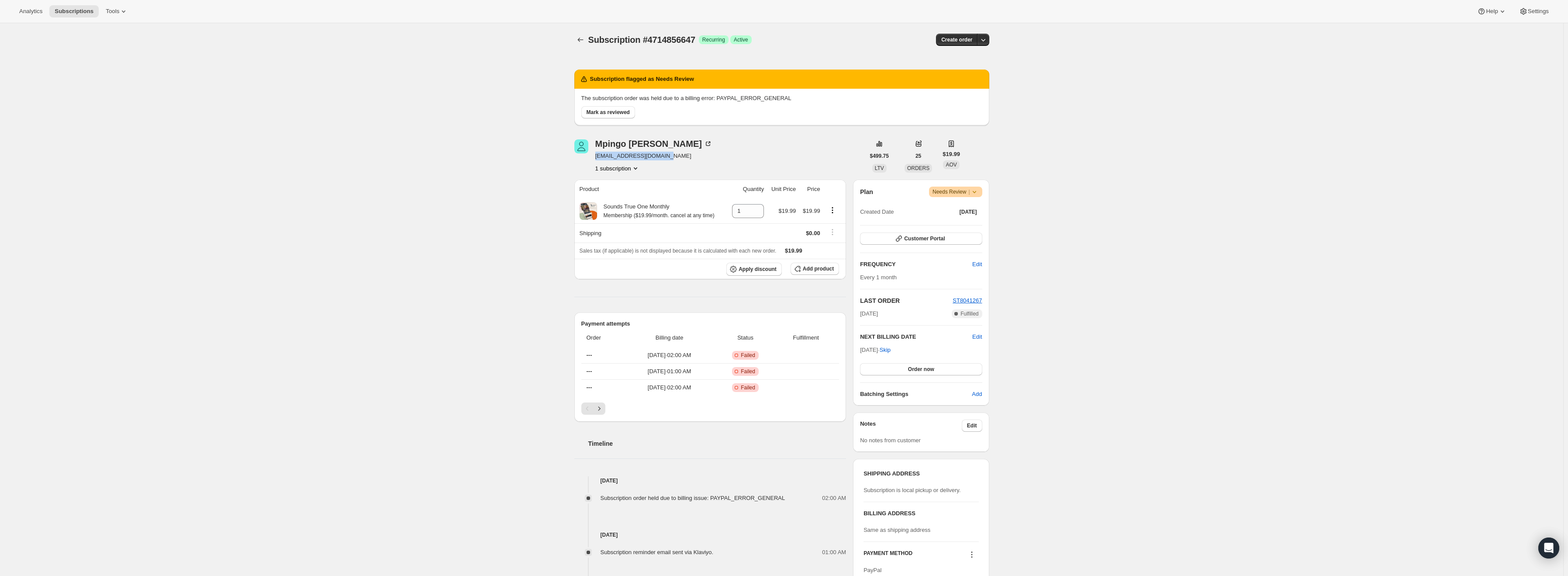
drag, startPoint x: 664, startPoint y: 156, endPoint x: 596, endPoint y: 159, distance: 68.1
click at [596, 159] on div "[PERSON_NAME] [EMAIL_ADDRESS][DOMAIN_NAME] 1 subscription" at bounding box center [720, 156] width 290 height 34
copy span "[EMAIL_ADDRESS][DOMAIN_NAME]"
click at [975, 190] on icon at bounding box center [975, 192] width 9 height 9
click at [972, 221] on span "Cancel subscription" at bounding box center [959, 224] width 49 height 7
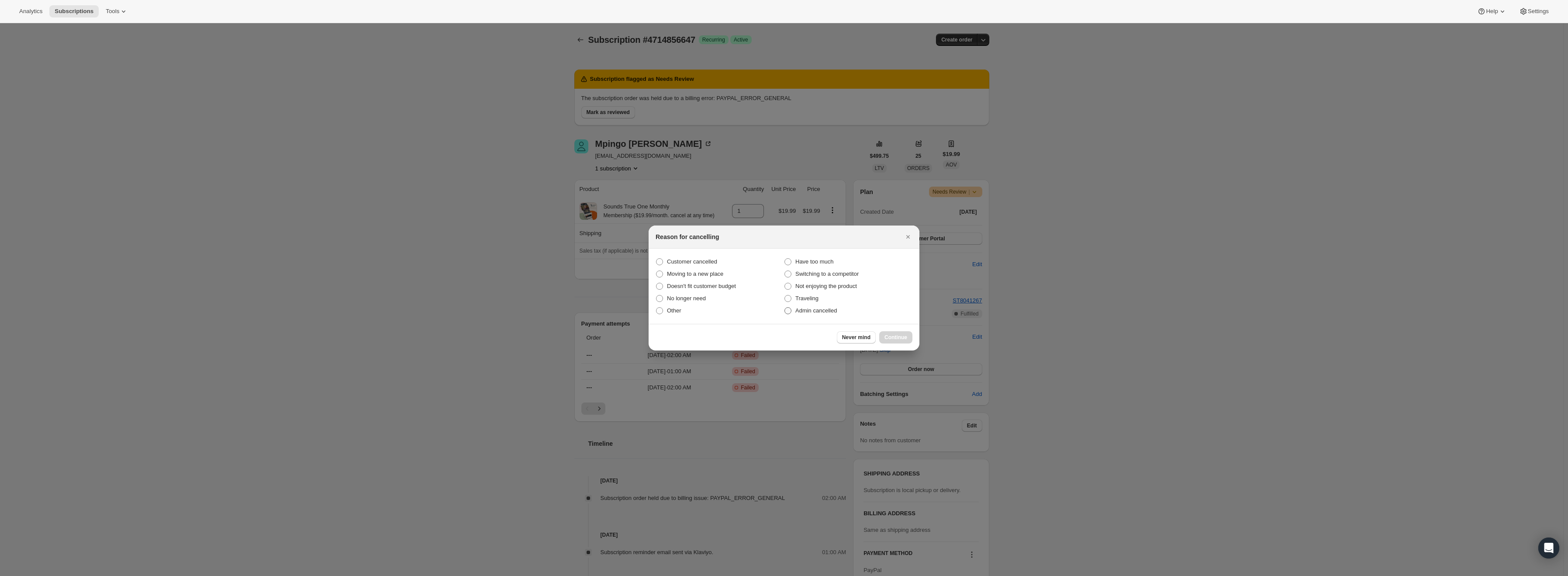
click at [809, 310] on span "Admin cancelled" at bounding box center [816, 310] width 42 height 7
click at [785, 308] on input "Admin cancelled" at bounding box center [785, 307] width 1 height 1
radio input "true"
click at [905, 334] on button "Continue" at bounding box center [896, 338] width 34 height 12
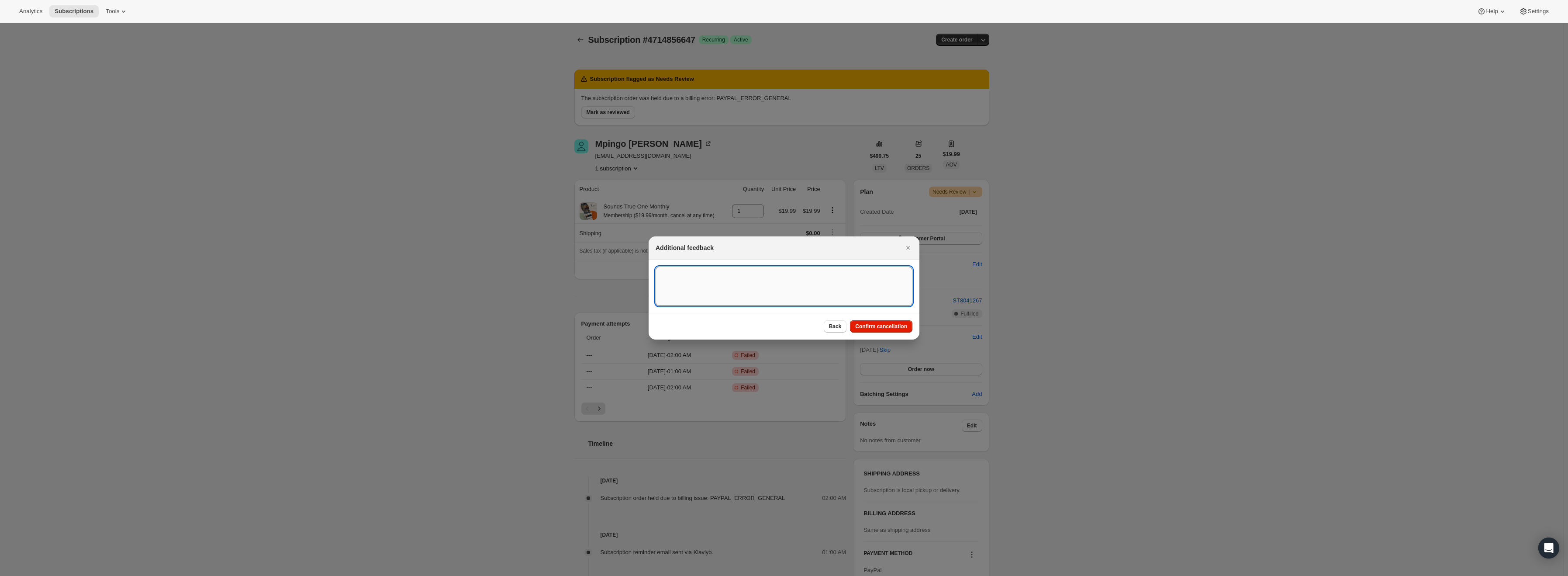
click at [769, 288] on textarea ":r15:" at bounding box center [784, 286] width 257 height 39
type textarea "PayPal Error"
click at [857, 327] on button "Confirm cancellation" at bounding box center [882, 326] width 63 height 12
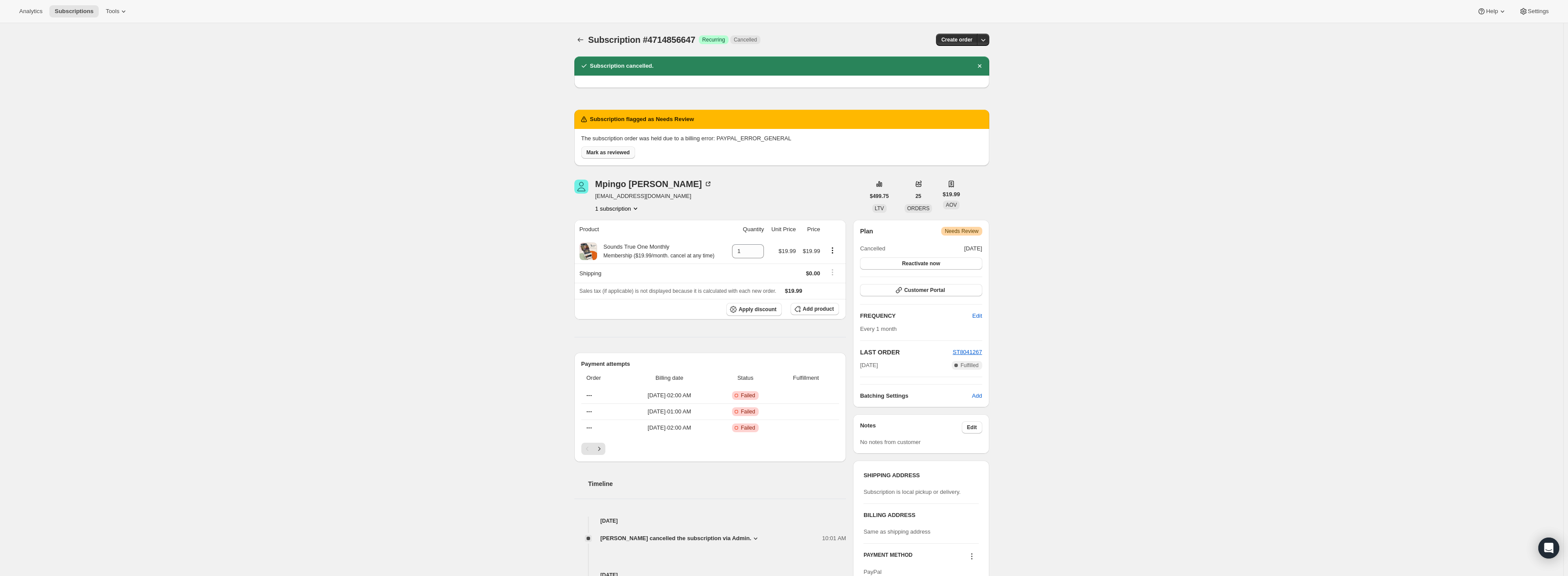
click at [616, 151] on span "Mark as reviewed" at bounding box center [608, 152] width 43 height 7
